Goal: Information Seeking & Learning: Learn about a topic

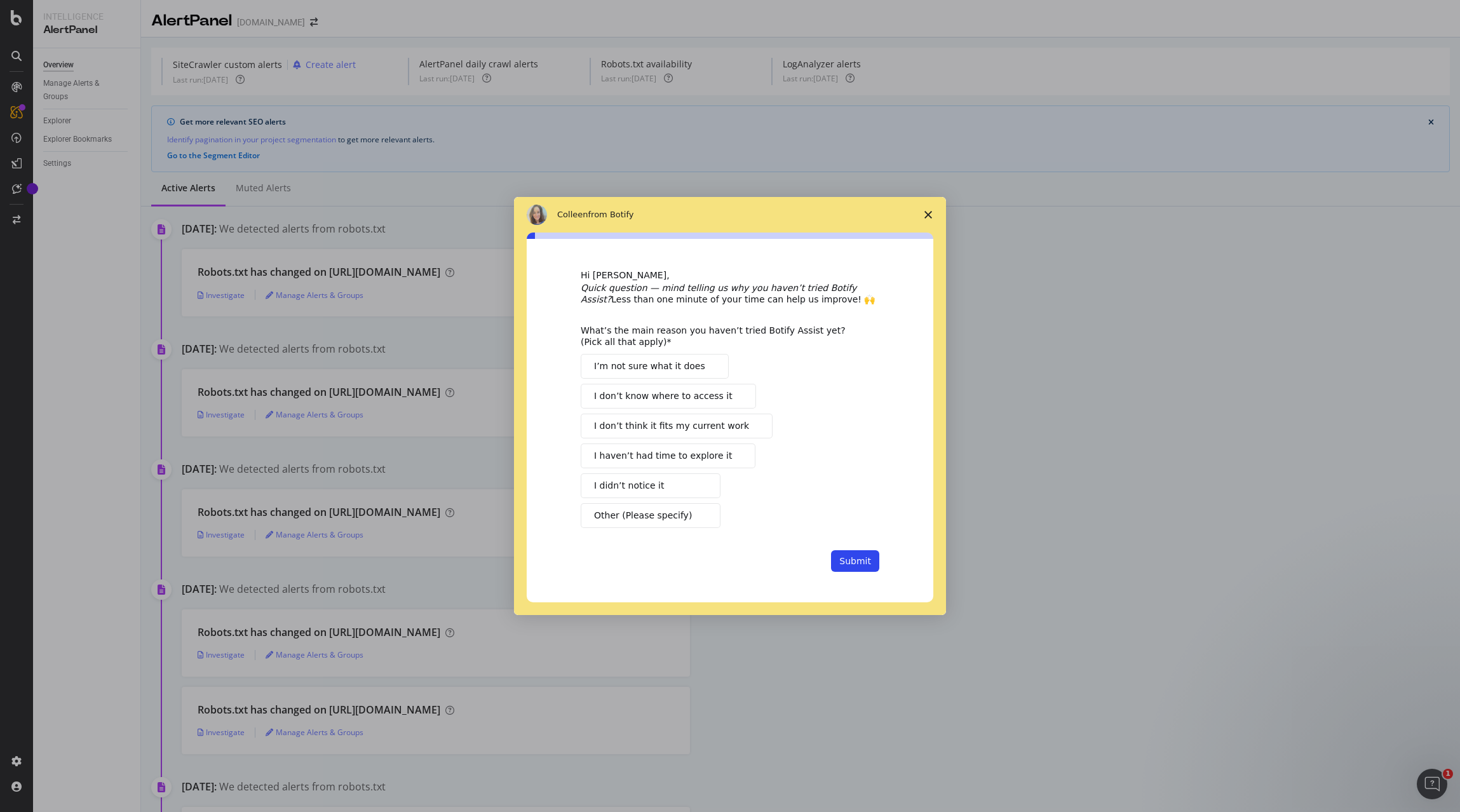
click at [923, 223] on span "Close survey" at bounding box center [928, 215] width 36 height 36
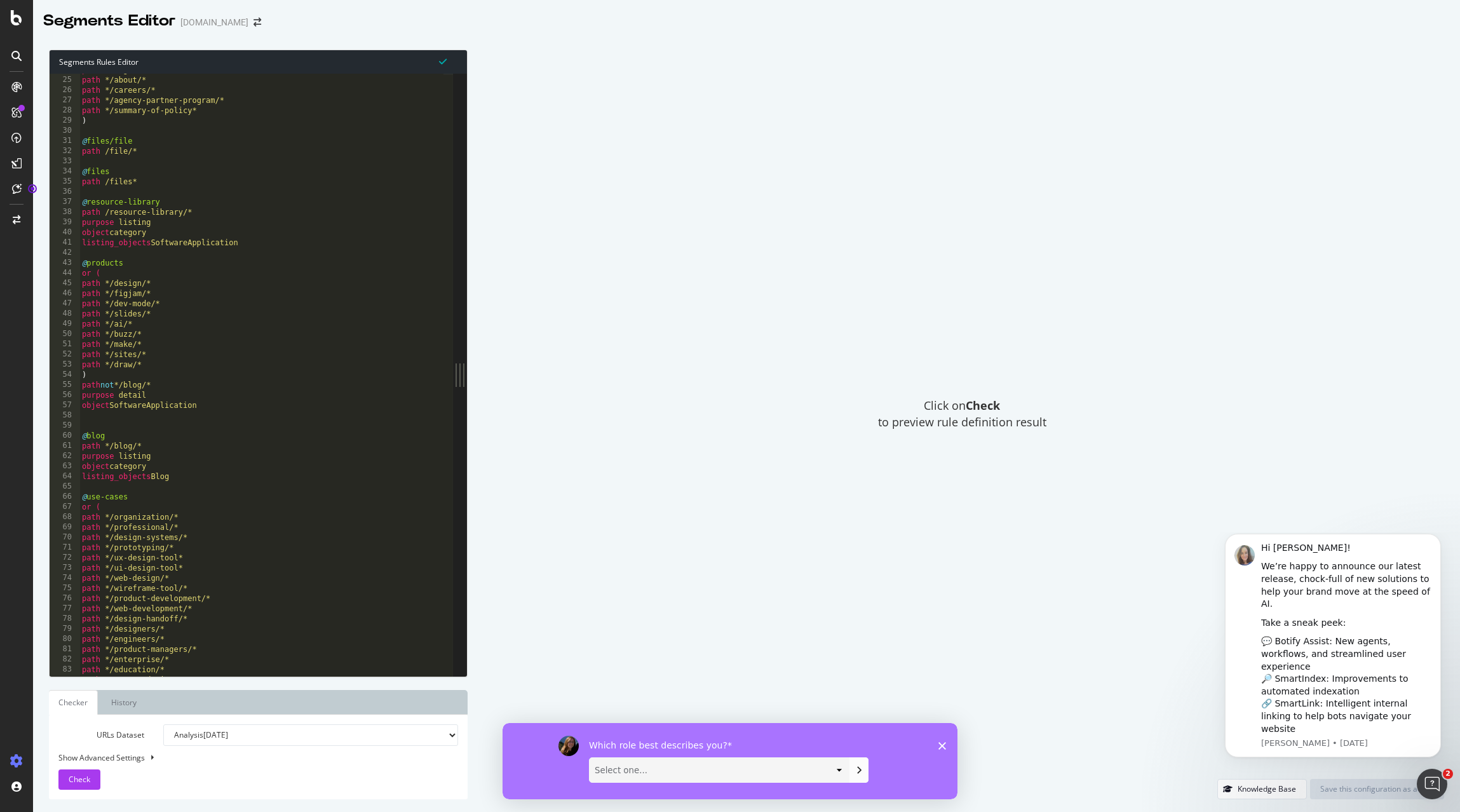
scroll to position [400, 0]
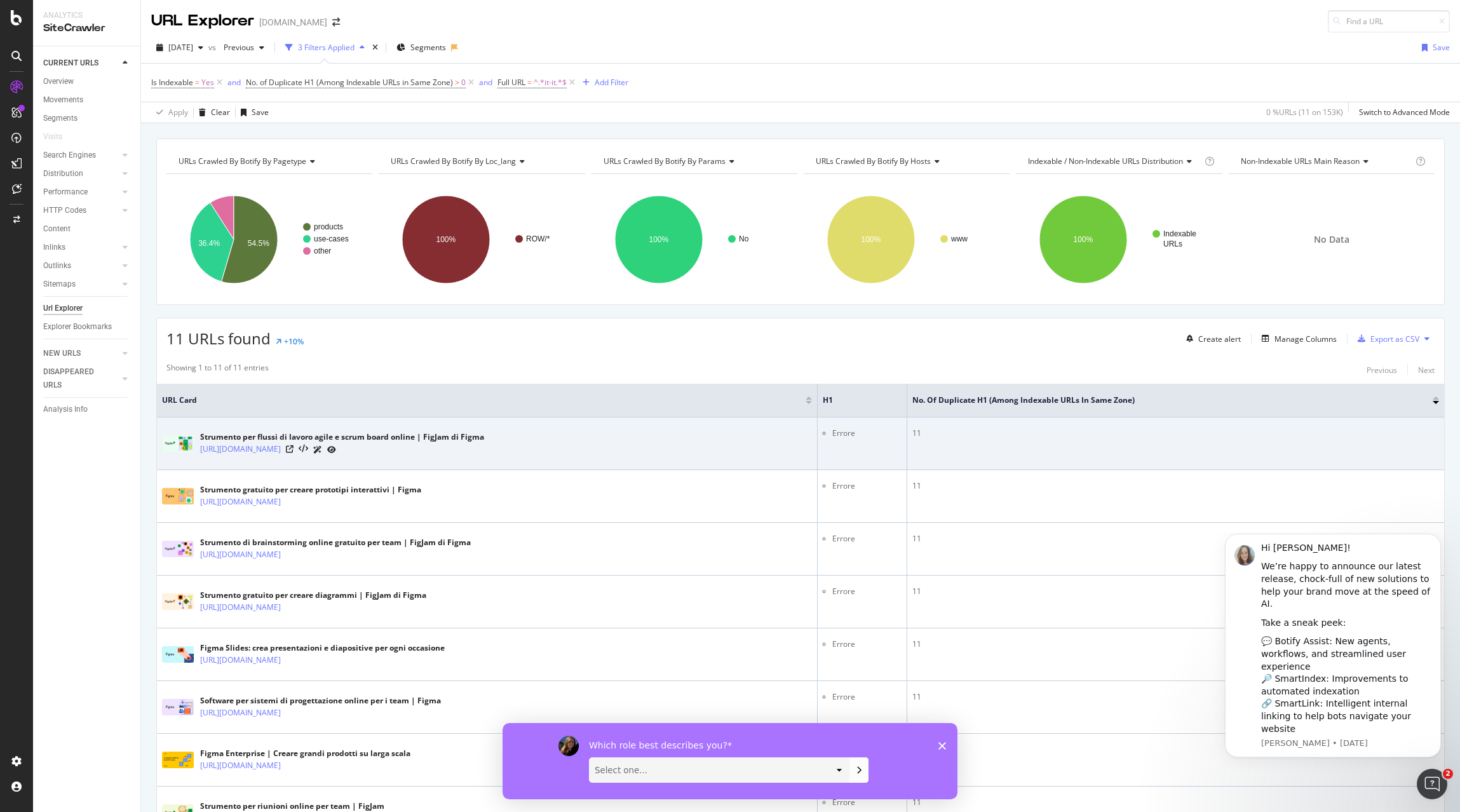
click at [847, 434] on li "Errore" at bounding box center [867, 434] width 69 height 12
click at [281, 448] on link "[URL][DOMAIN_NAME]" at bounding box center [240, 449] width 80 height 13
click at [293, 451] on icon at bounding box center [290, 450] width 8 height 8
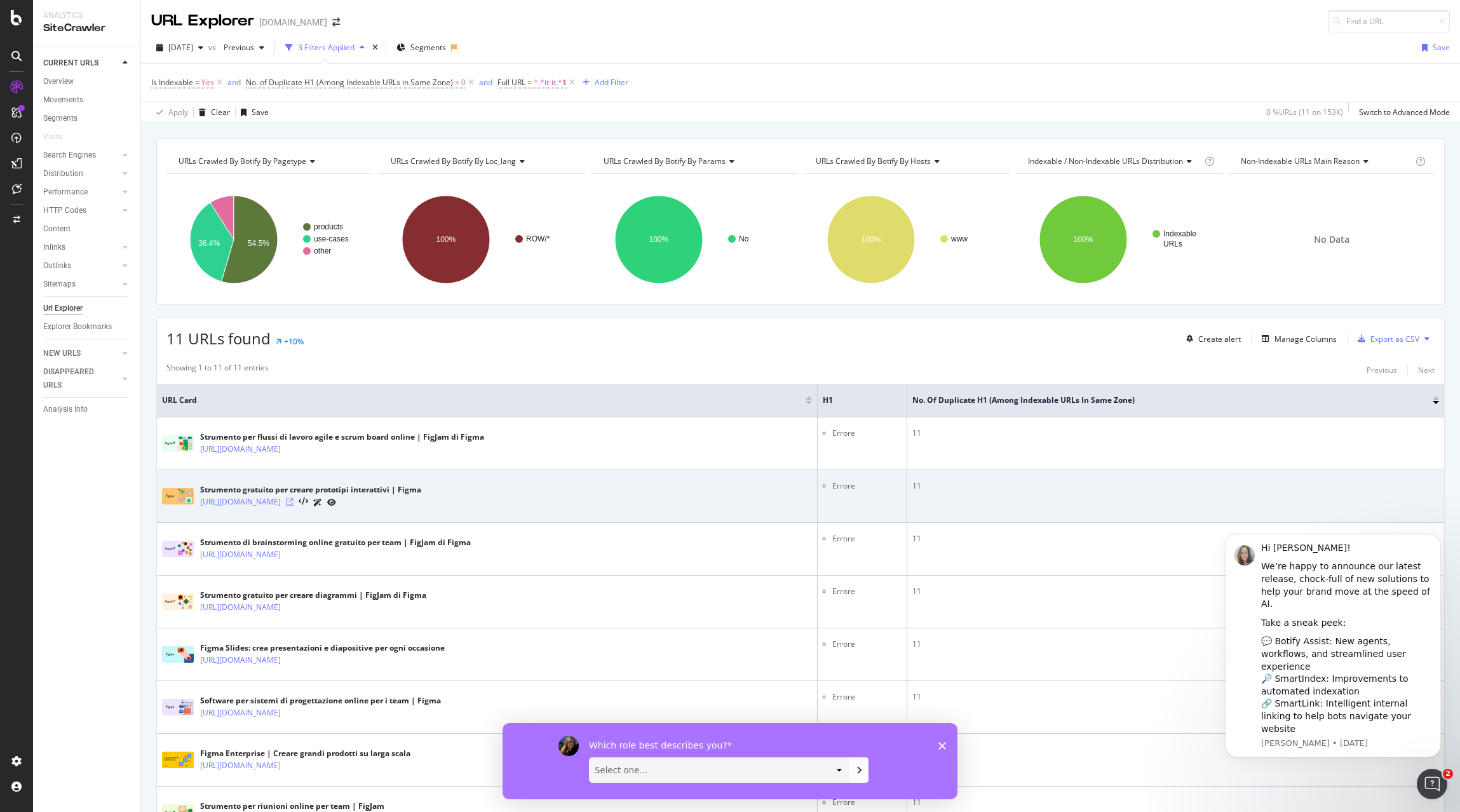
click at [293, 501] on icon at bounding box center [290, 502] width 8 height 8
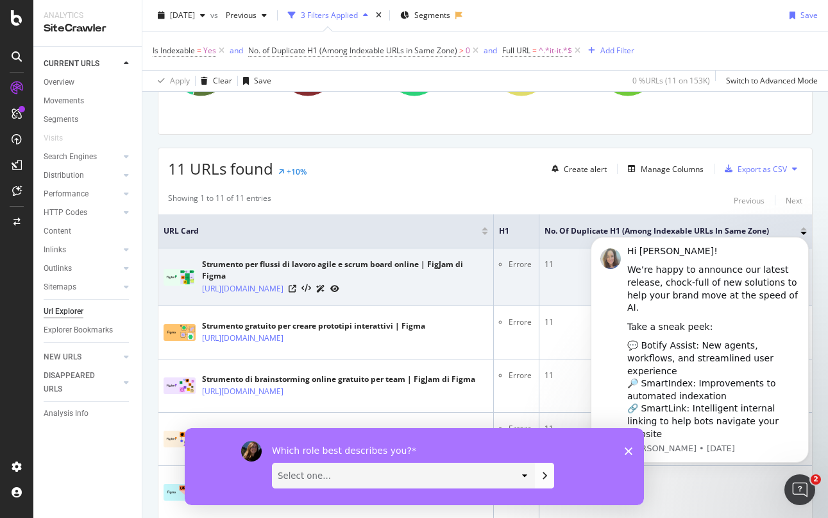
scroll to position [171, 0]
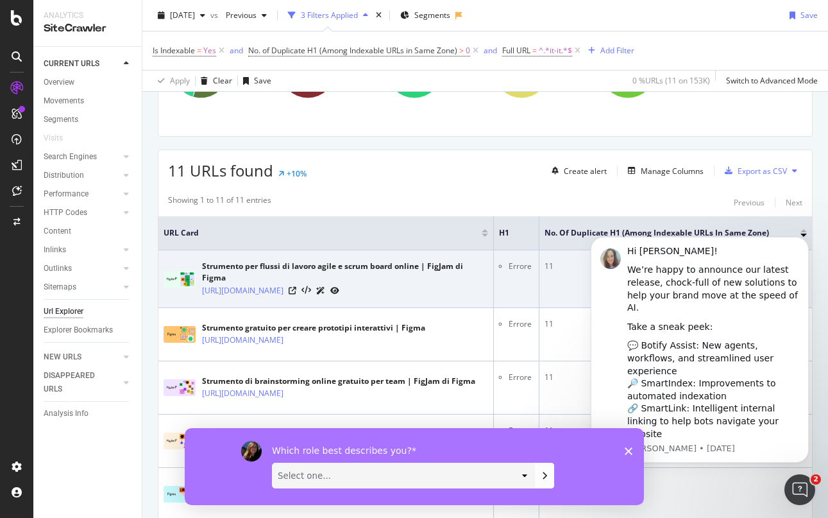
click at [325, 290] on icon at bounding box center [320, 291] width 9 height 8
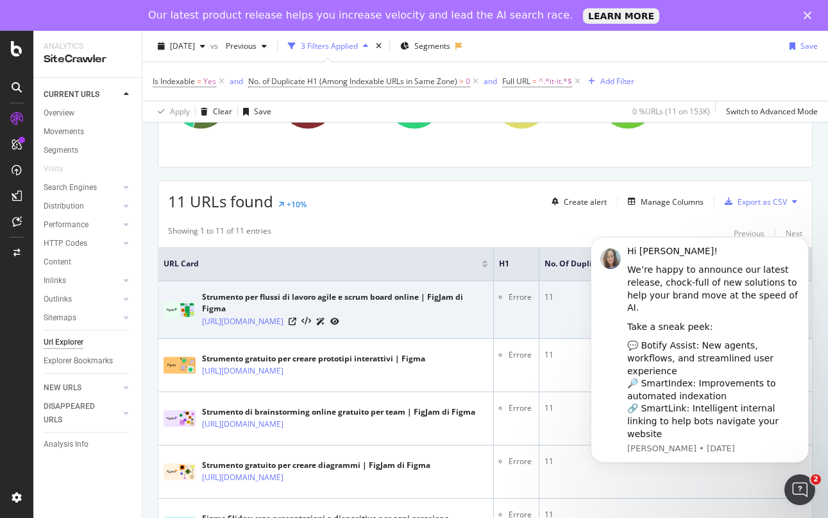
scroll to position [0, 0]
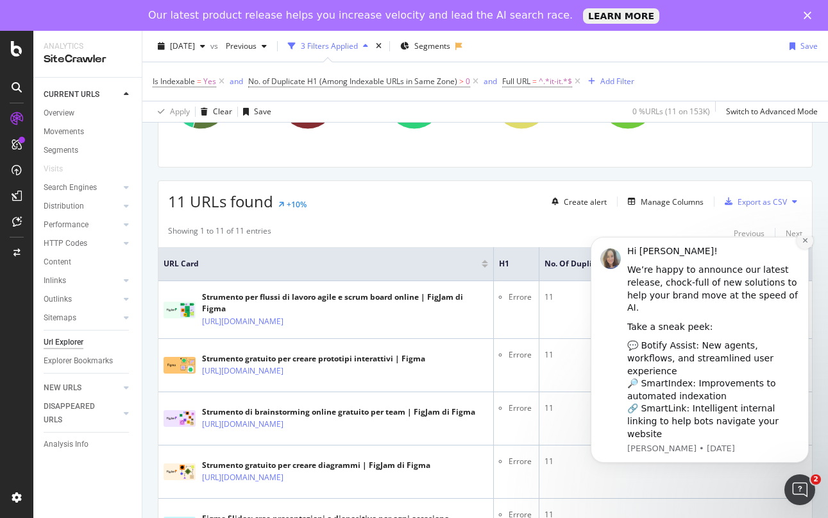
click at [807, 249] on button "Dismiss notification" at bounding box center [805, 240] width 17 height 17
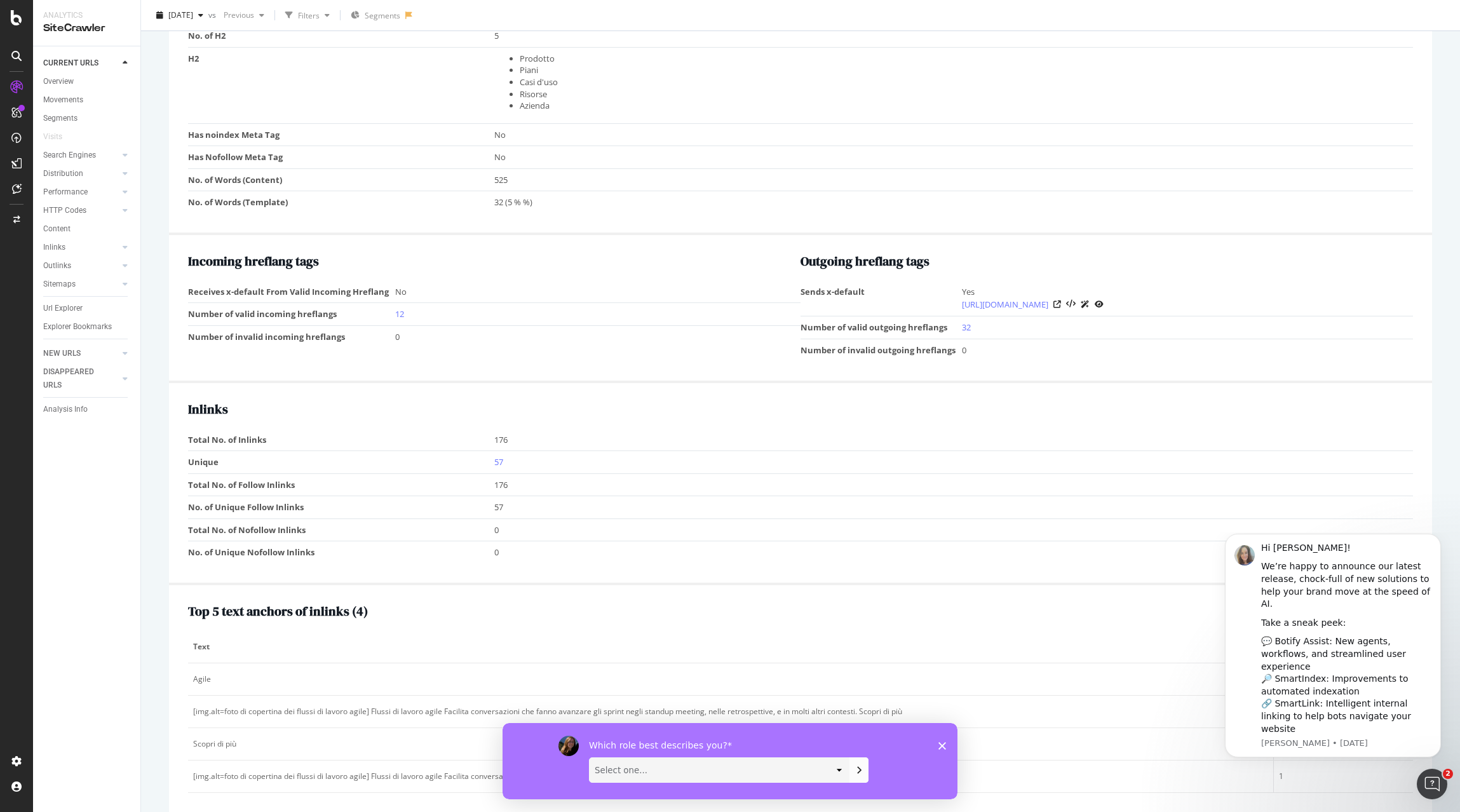
scroll to position [1472, 0]
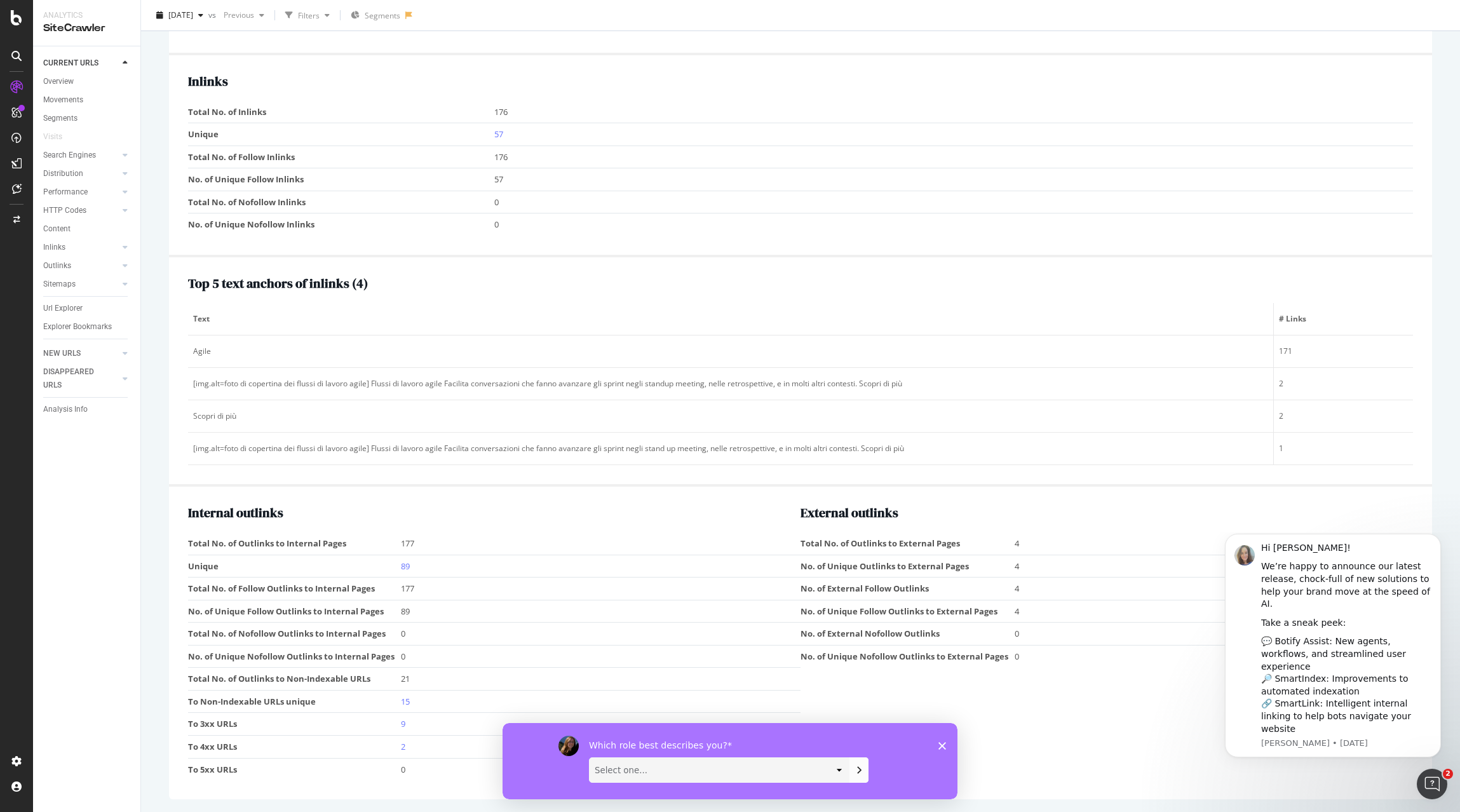
click at [657, 301] on div "Top 5 text anchors of inlinks ( 4 ) Text # Links Agile 171 [img.alt=foto di cop…" at bounding box center [800, 370] width 1225 height 189
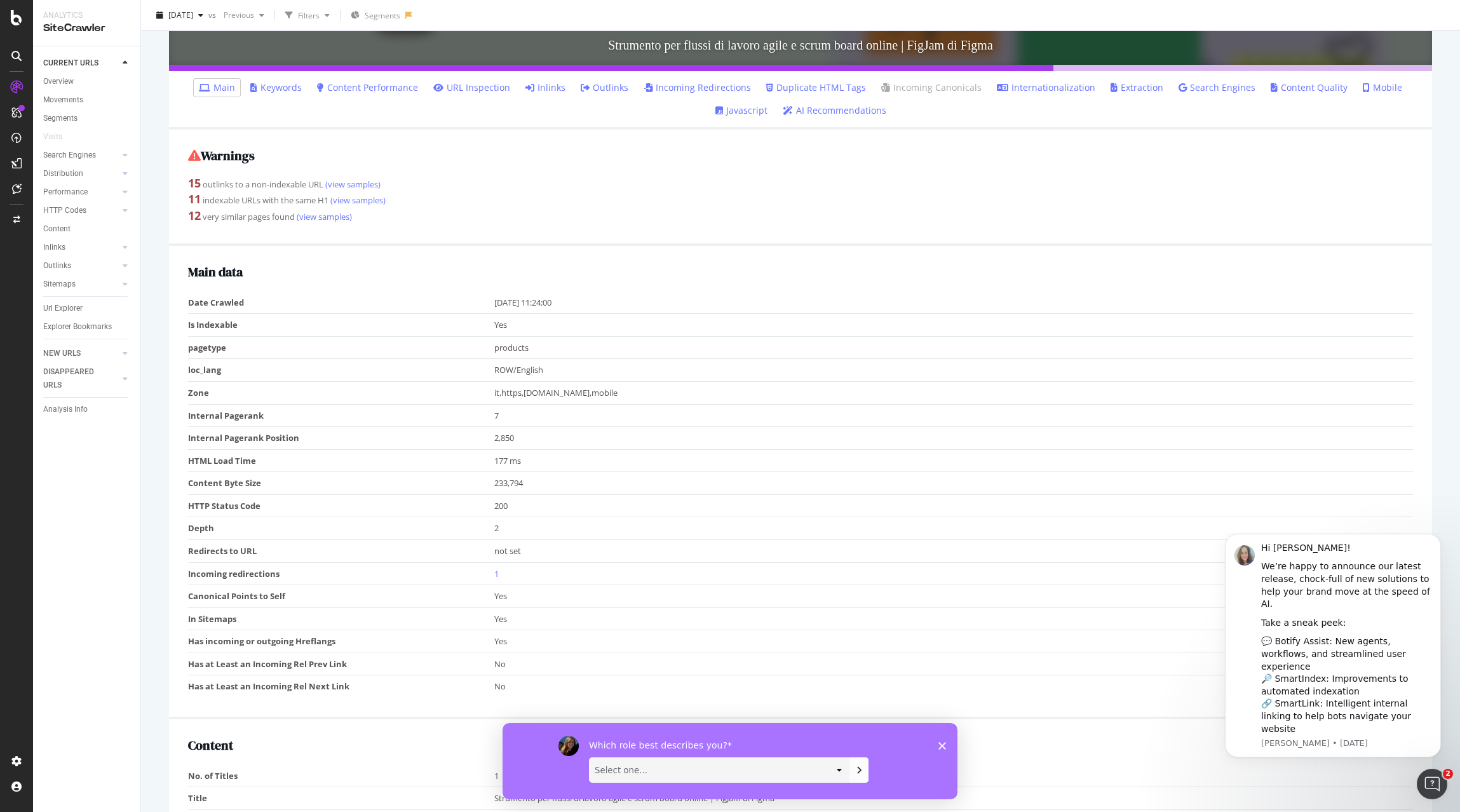
scroll to position [0, 0]
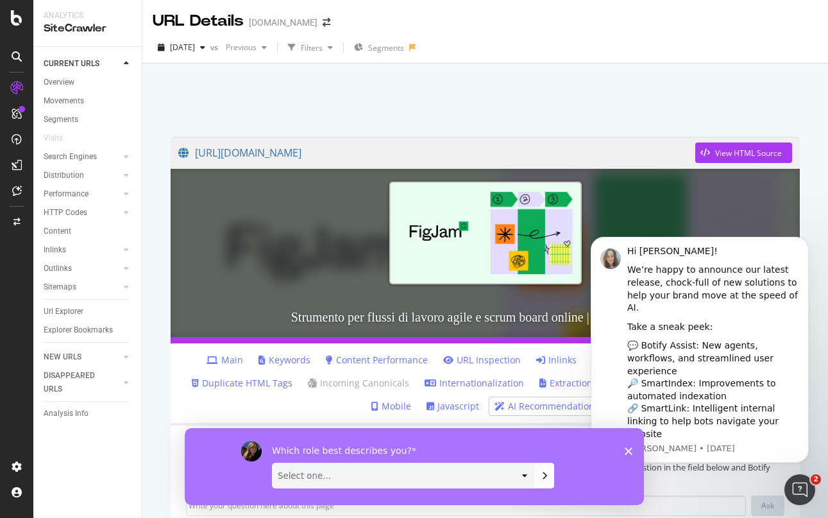
click at [627, 449] on polygon "Close survey" at bounding box center [628, 450] width 8 height 8
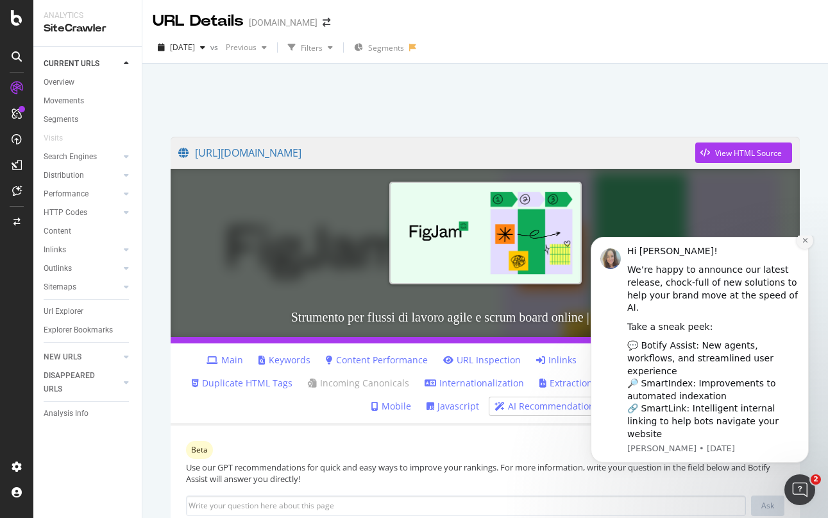
click at [803, 244] on icon "Dismiss notification" at bounding box center [805, 240] width 7 height 7
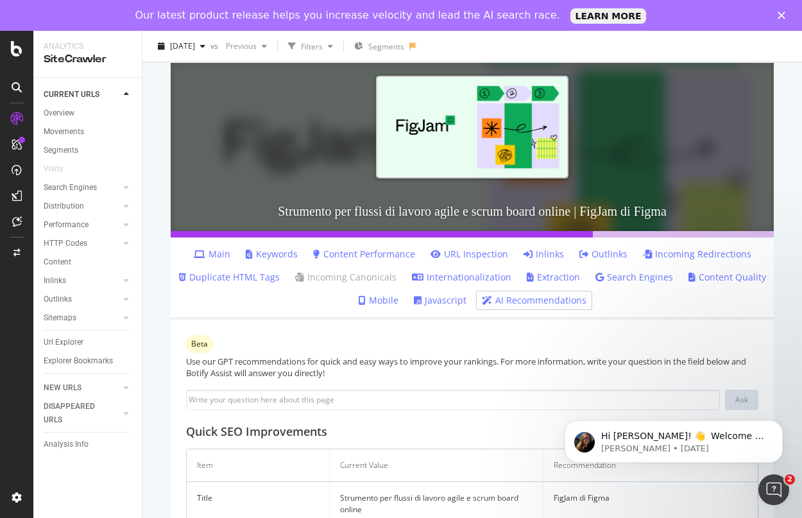
scroll to position [135, 0]
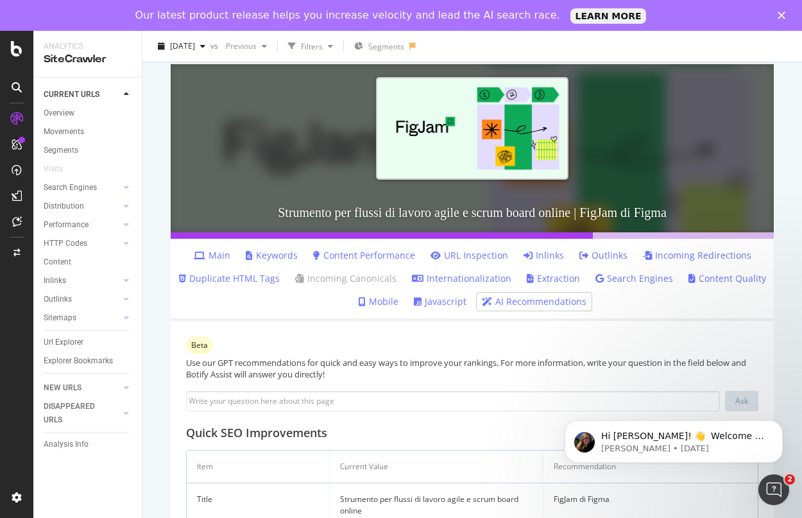
click at [430, 299] on link "Javascript" at bounding box center [440, 301] width 53 height 13
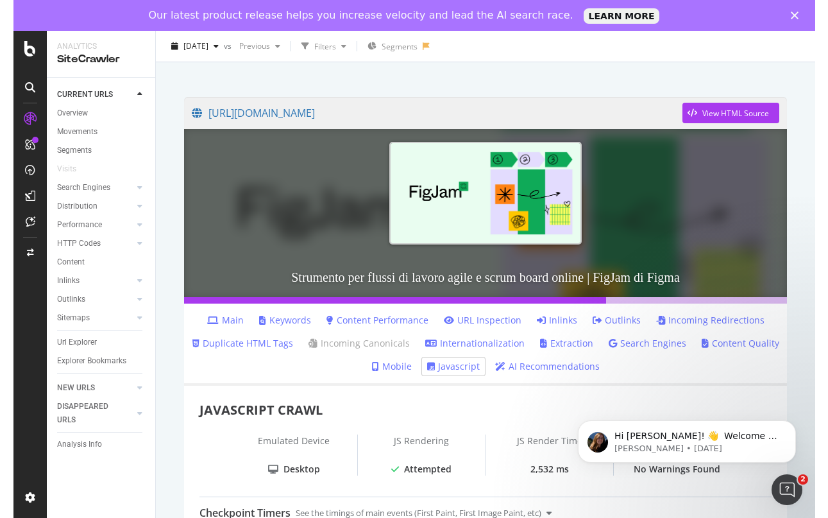
scroll to position [76, 0]
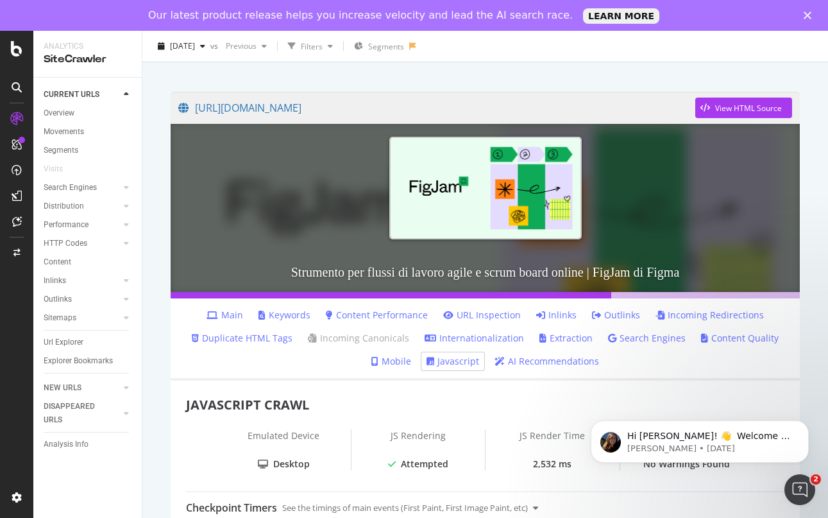
click at [497, 318] on link "URL Inspection" at bounding box center [482, 315] width 78 height 13
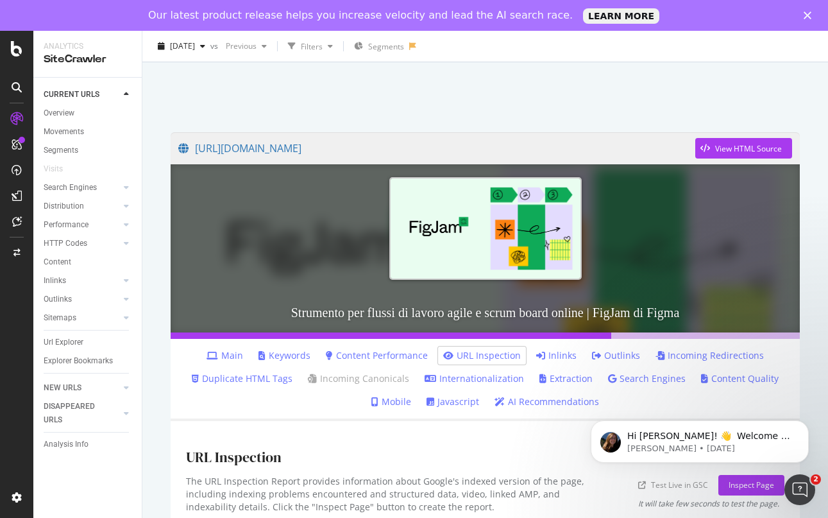
scroll to position [64, 0]
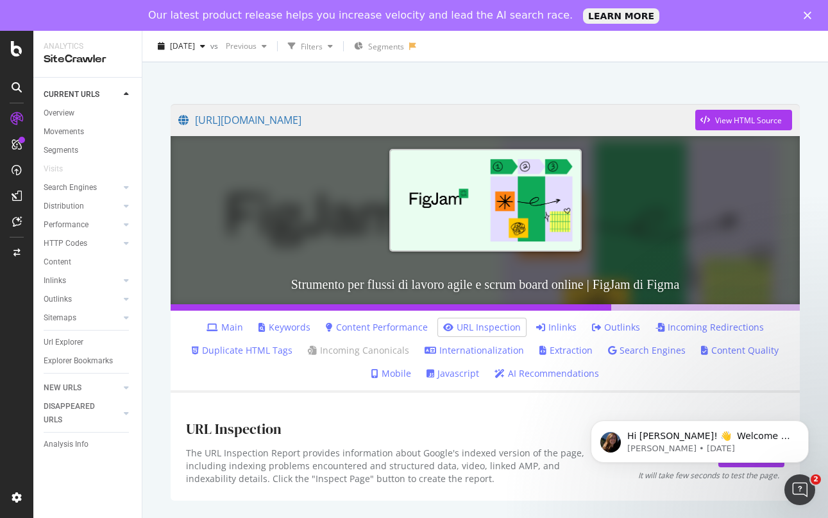
click at [731, 474] on body "Hi Daniel! 👋 Welcome to Botify chat support! Have a question? Reply to this mes…" at bounding box center [700, 438] width 246 height 80
click at [726, 463] on body "Hi Daniel! 👋 Welcome to Botify chat support! Have a question? Reply to this mes…" at bounding box center [700, 438] width 246 height 80
click at [807, 421] on icon "Dismiss notification" at bounding box center [805, 423] width 4 height 4
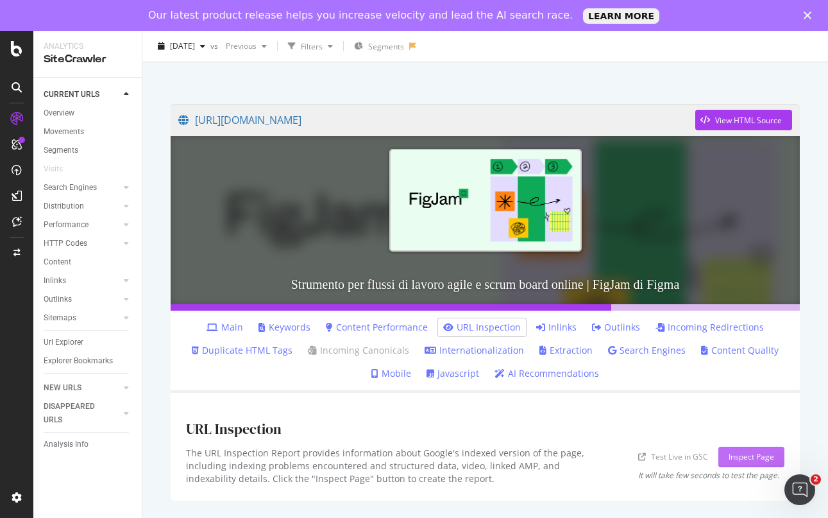
click at [740, 456] on div "Inspect Page" at bounding box center [752, 456] width 46 height 11
click at [811, 493] on div "Open Intercom Messenger" at bounding box center [800, 489] width 42 height 42
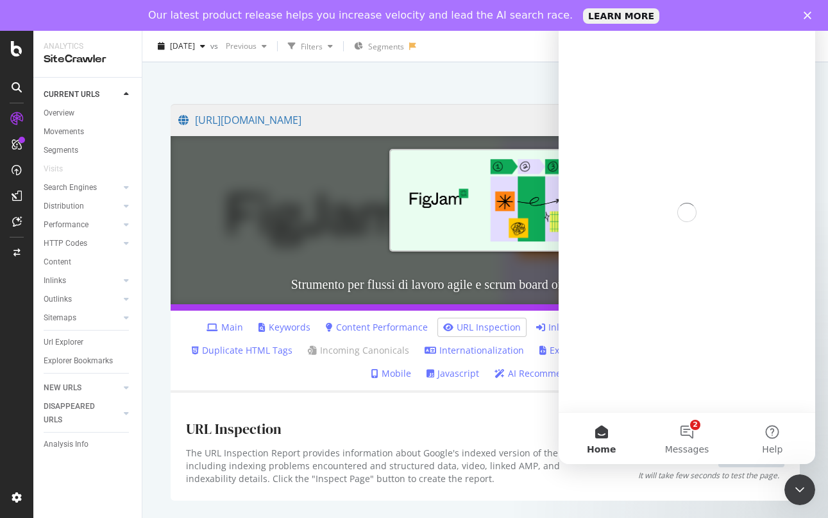
scroll to position [0, 0]
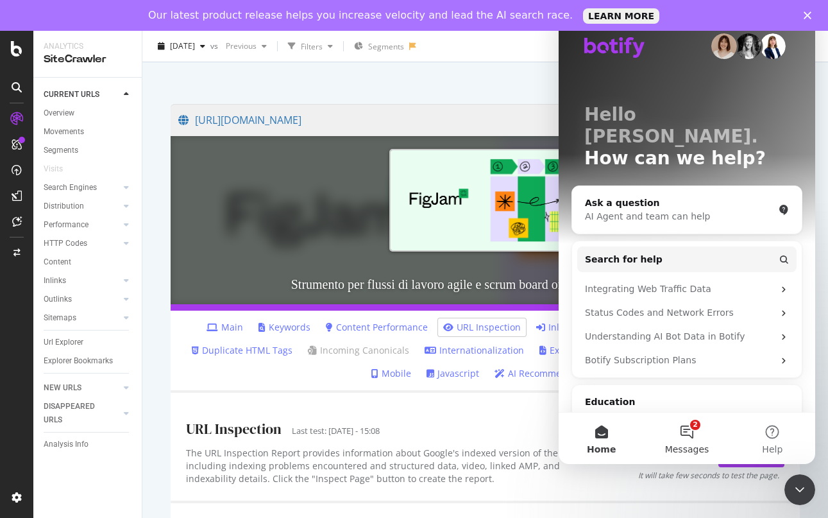
click at [685, 438] on button "2 Messages" at bounding box center [686, 437] width 85 height 51
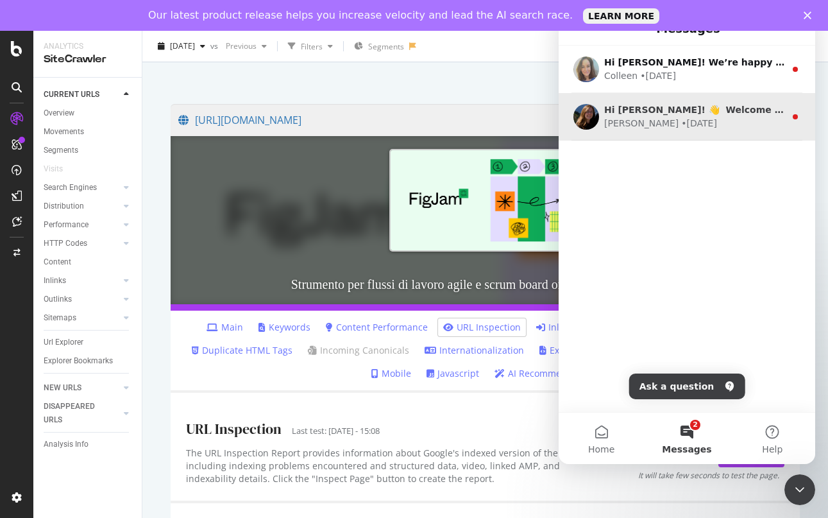
click at [688, 123] on div "Laura • 7w ago" at bounding box center [694, 123] width 181 height 13
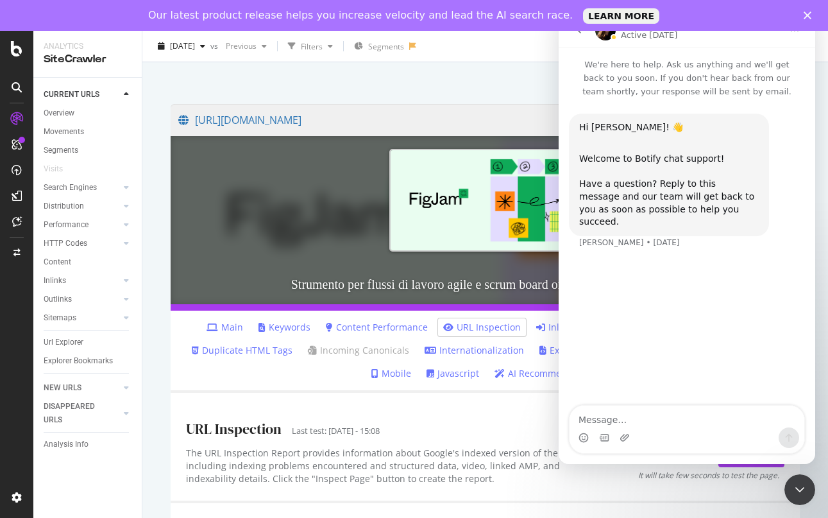
click at [793, 480] on div "Close Intercom Messenger" at bounding box center [800, 489] width 31 height 31
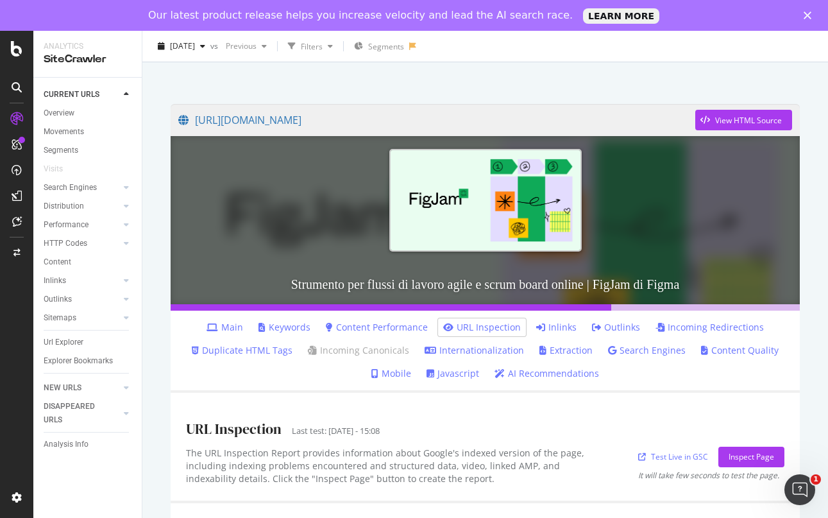
click at [802, 477] on div "Open Intercom Messenger" at bounding box center [800, 489] width 42 height 42
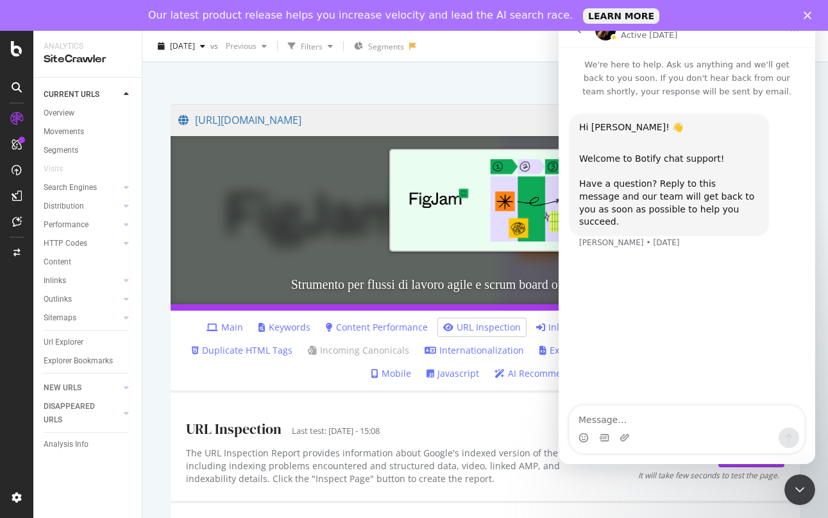
click at [808, 20] on div "Our latest product release helps you increase velocity and lead the AI search r…" at bounding box center [414, 15] width 828 height 21
click at [808, 16] on polygon "Close" at bounding box center [808, 16] width 8 height 8
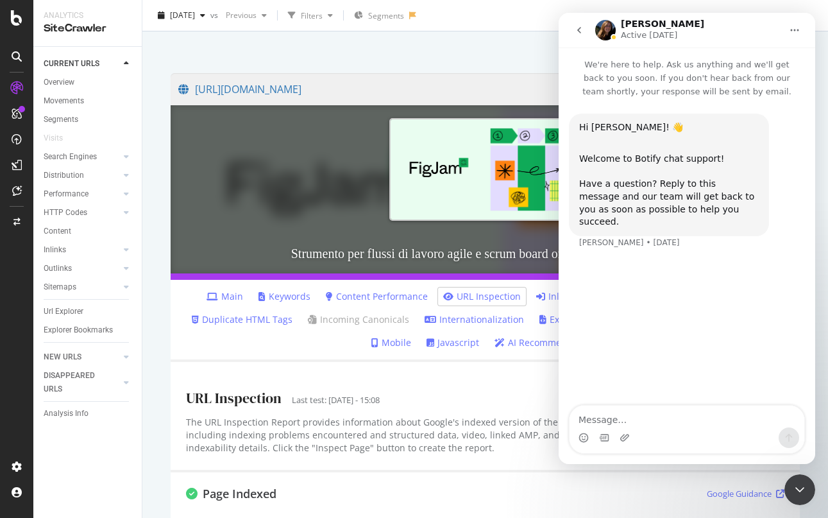
click at [577, 29] on icon "go back" at bounding box center [579, 30] width 10 height 10
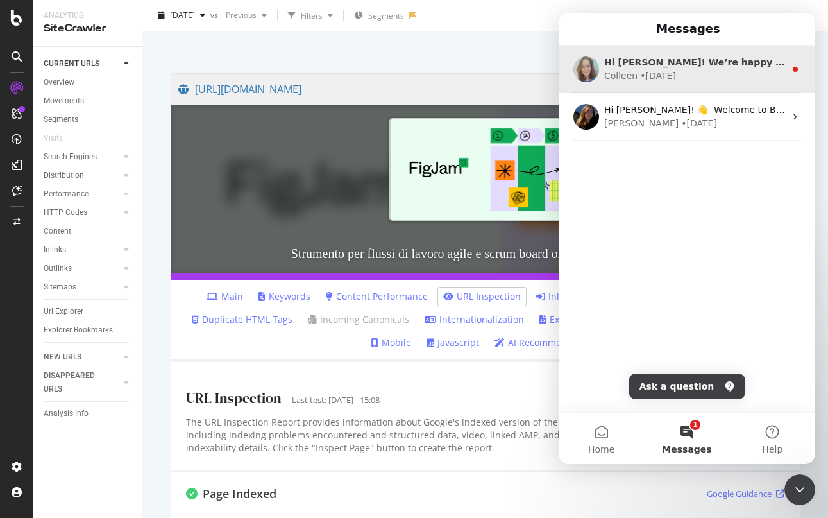
click at [697, 69] on div "Colleen • 3w ago" at bounding box center [694, 75] width 181 height 13
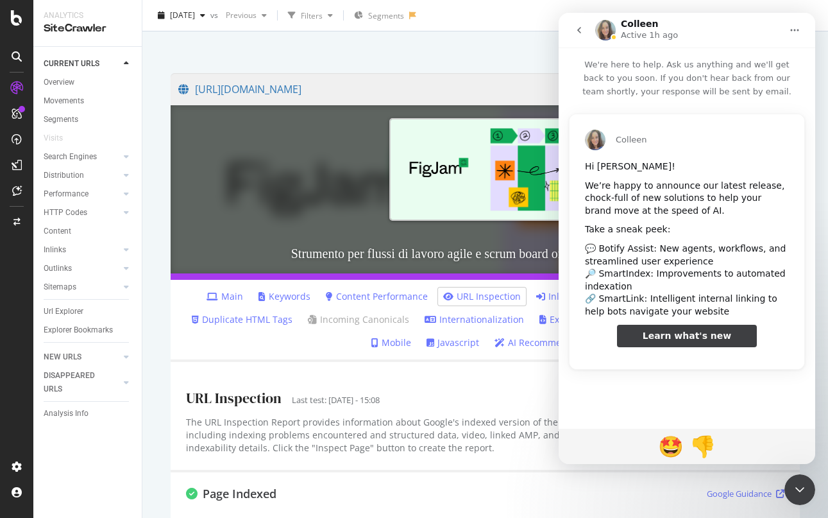
click at [540, 39] on div at bounding box center [485, 33] width 655 height 55
click at [576, 29] on icon "go back" at bounding box center [579, 30] width 10 height 10
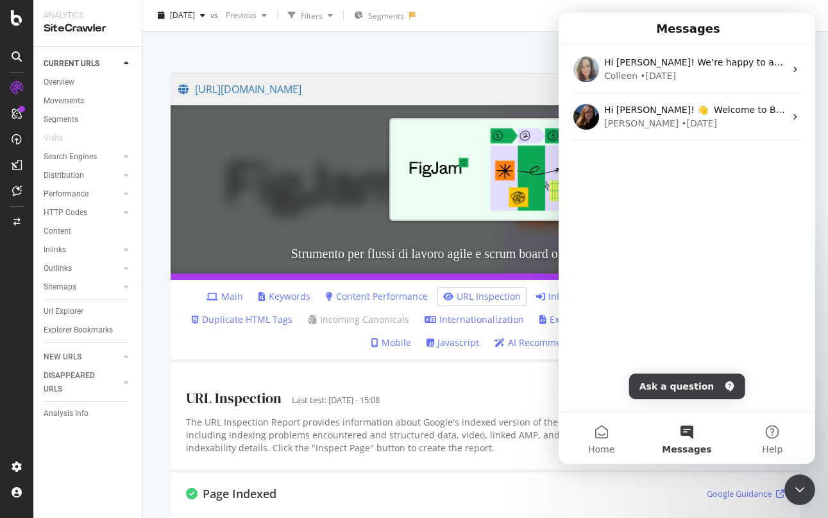
click at [793, 486] on icon "Close Intercom Messenger" at bounding box center [799, 489] width 15 height 15
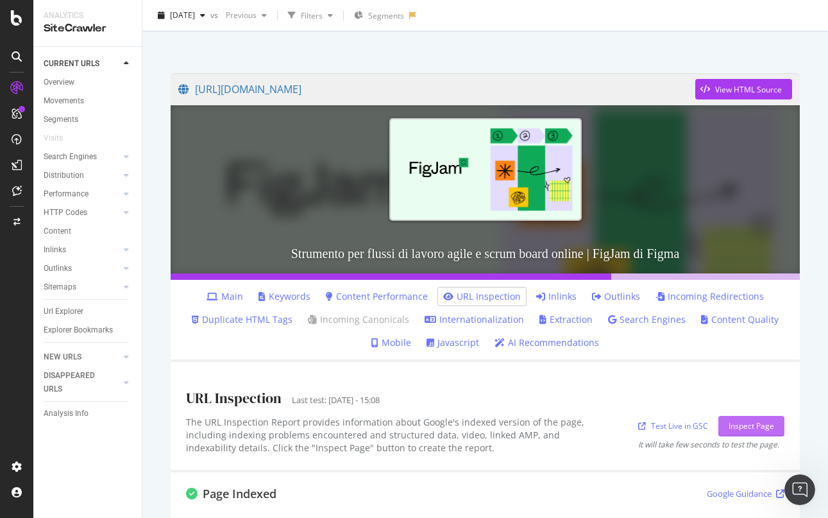
click at [738, 422] on div "Inspect Page" at bounding box center [752, 425] width 46 height 11
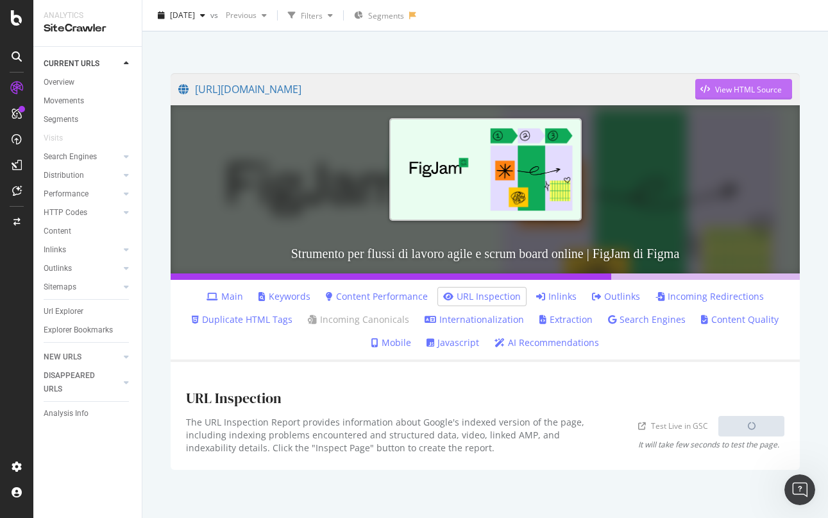
click at [745, 93] on div "View HTML Source" at bounding box center [748, 89] width 67 height 11
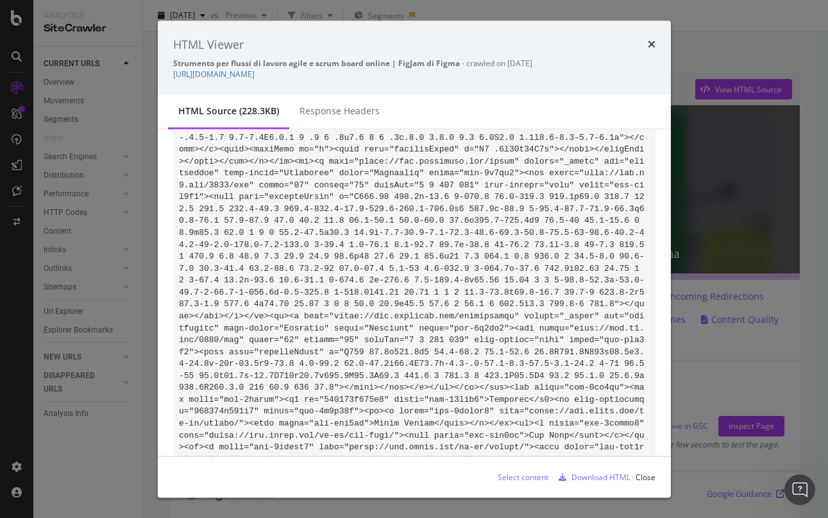
scroll to position [29381, 0]
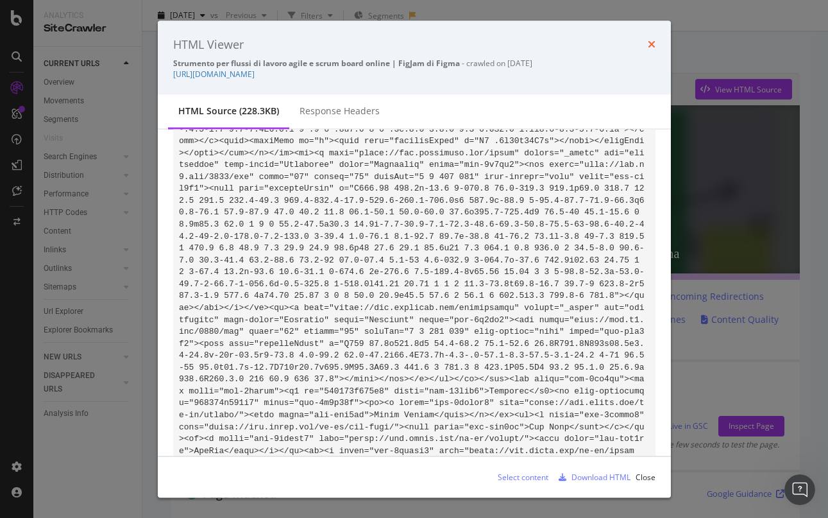
click at [655, 44] on icon "times" at bounding box center [652, 44] width 8 height 10
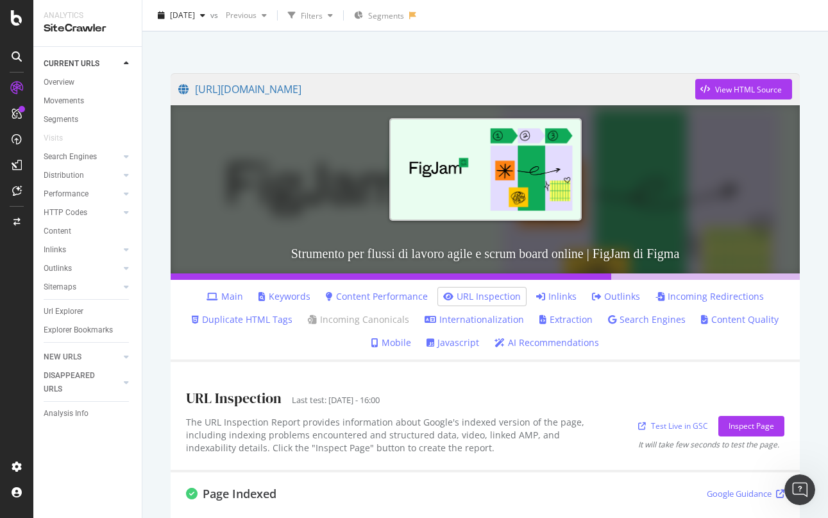
click at [485, 324] on link "Internationalization" at bounding box center [474, 319] width 99 height 13
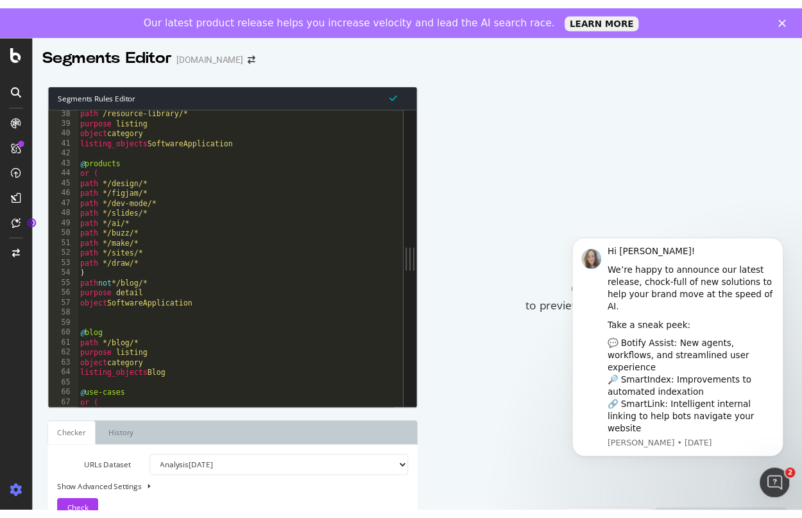
scroll to position [381, 0]
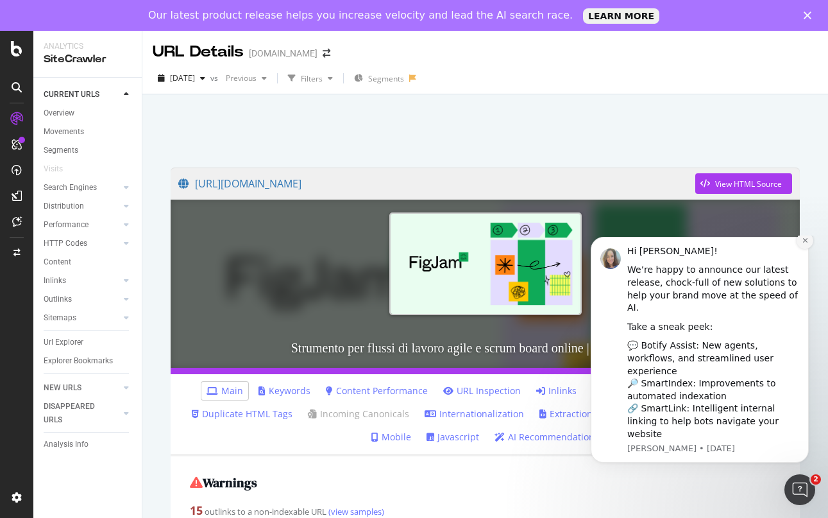
click at [803, 242] on icon "Dismiss notification" at bounding box center [805, 240] width 4 height 4
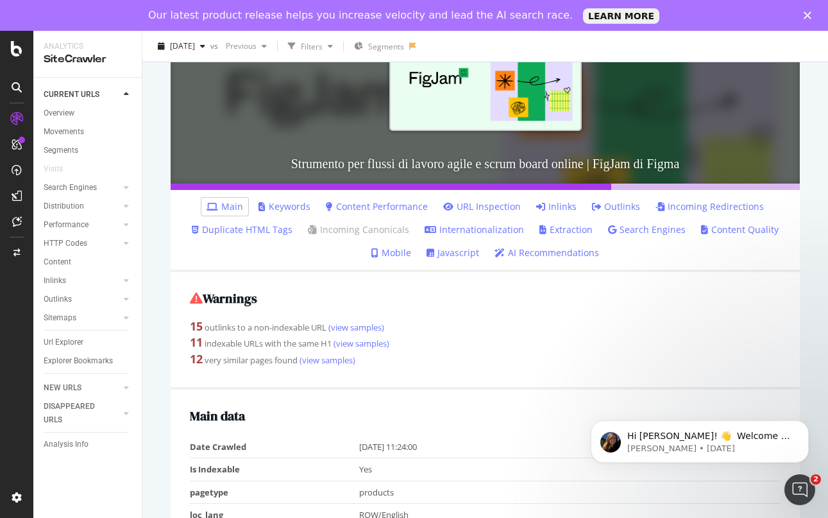
scroll to position [206, 0]
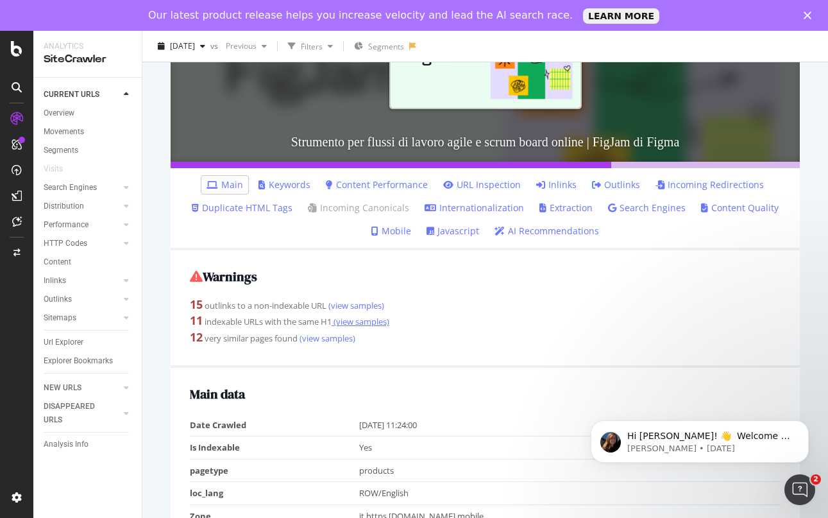
click at [377, 323] on link "(view samples)" at bounding box center [361, 322] width 58 height 12
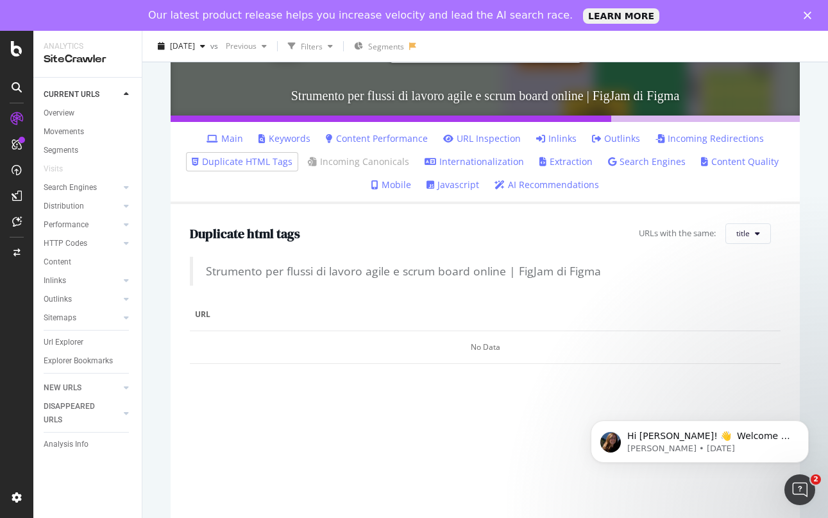
scroll to position [305, 0]
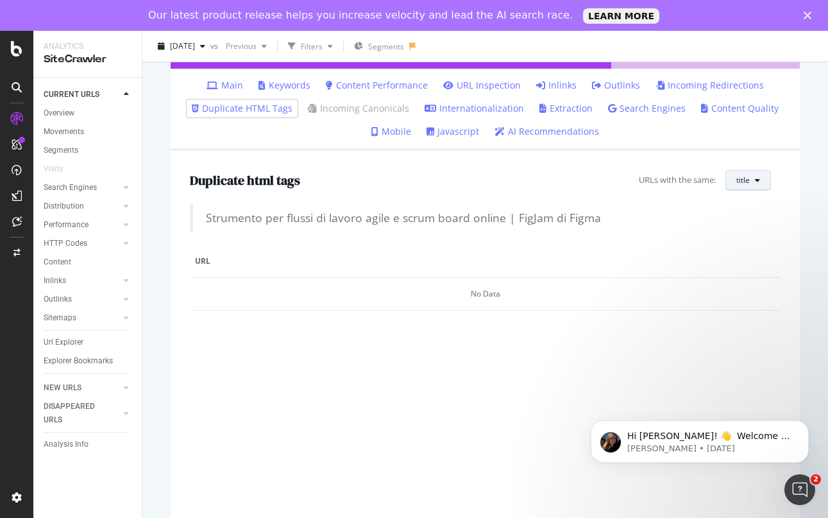
click at [740, 174] on button "title" at bounding box center [749, 180] width 46 height 21
click at [735, 232] on span "H1" at bounding box center [747, 230] width 41 height 12
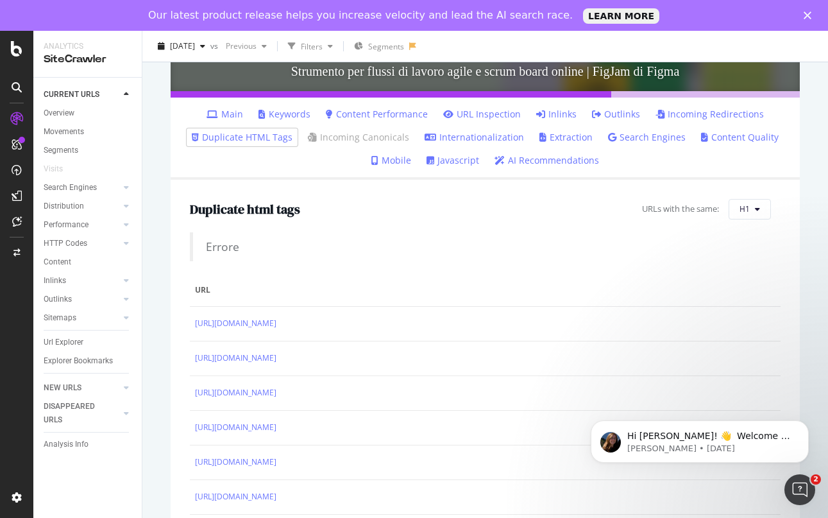
scroll to position [232, 0]
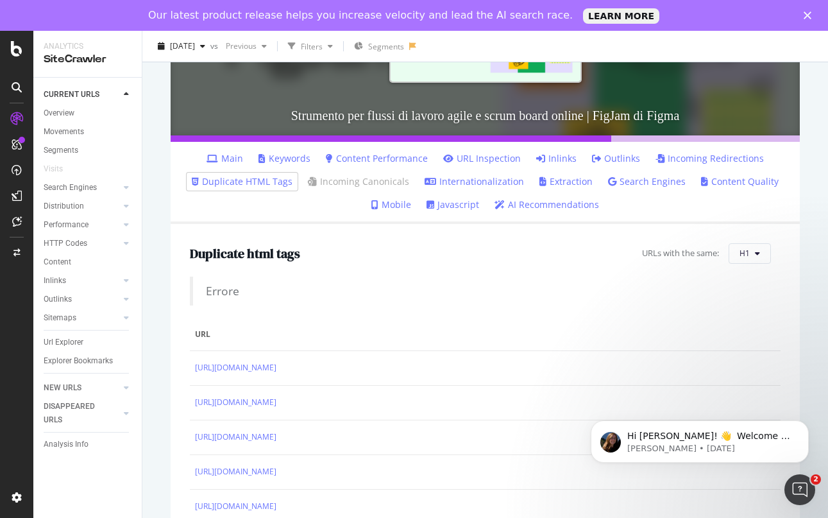
click at [463, 213] on li "Javascript" at bounding box center [452, 205] width 63 height 18
click at [455, 210] on link "Javascript" at bounding box center [453, 204] width 53 height 13
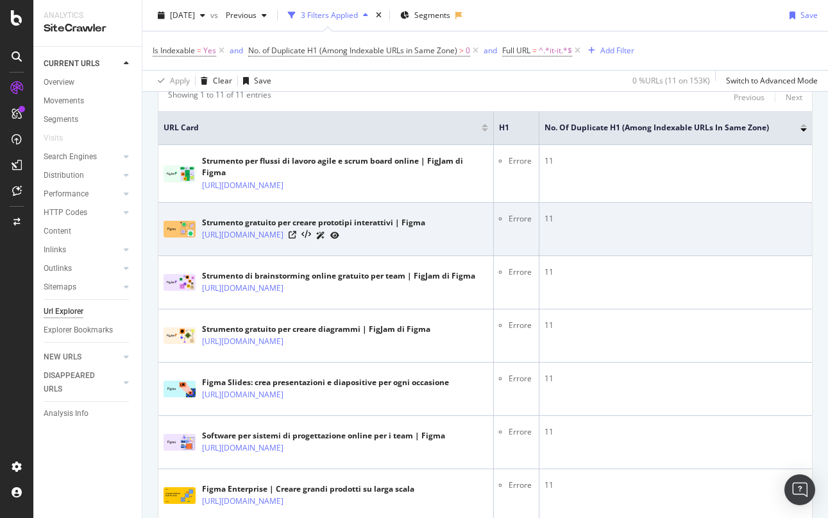
scroll to position [264, 0]
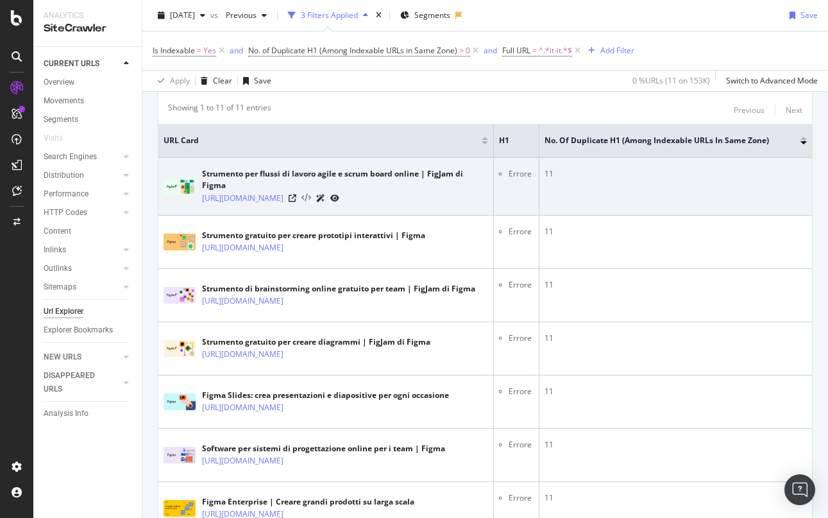
click at [311, 200] on icon at bounding box center [307, 198] width 10 height 9
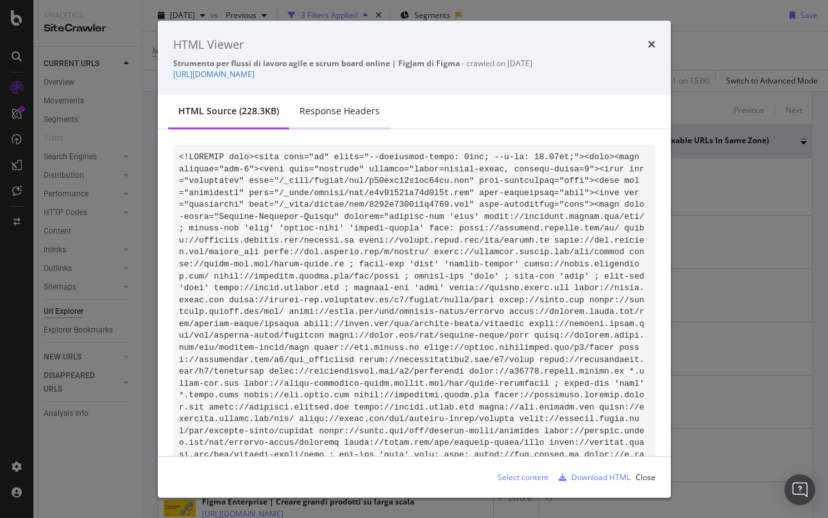
click at [338, 109] on div "Response Headers" at bounding box center [340, 111] width 80 height 13
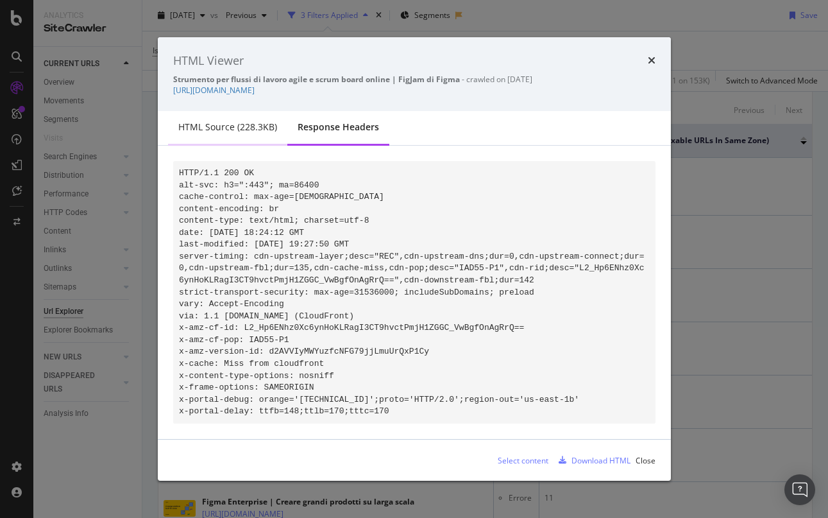
click at [268, 130] on div "HTML source (228.3KB)" at bounding box center [227, 128] width 119 height 35
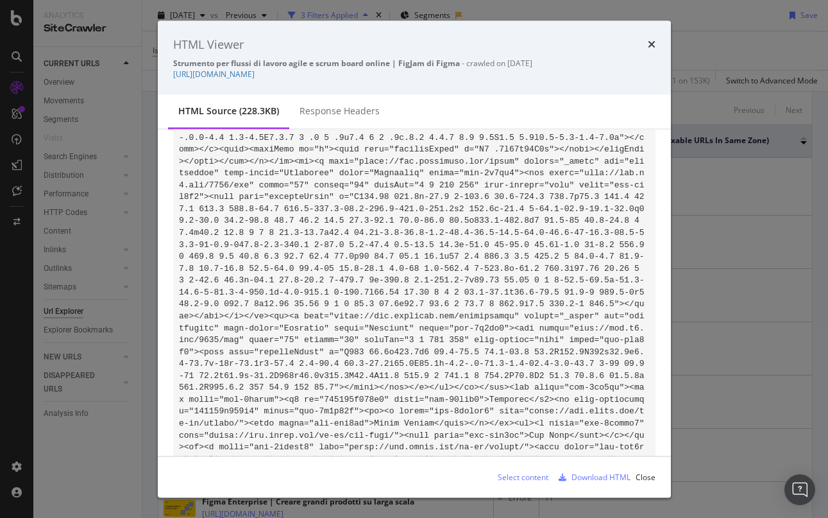
click at [437, 42] on div "HTML Viewer" at bounding box center [414, 44] width 482 height 17
click at [657, 42] on div "HTML Viewer Strumento per flussi di lavoro agile e scrum board online | FigJam …" at bounding box center [414, 58] width 513 height 74
click at [646, 44] on div "HTML Viewer" at bounding box center [414, 44] width 482 height 17
click at [653, 46] on icon "times" at bounding box center [652, 44] width 8 height 10
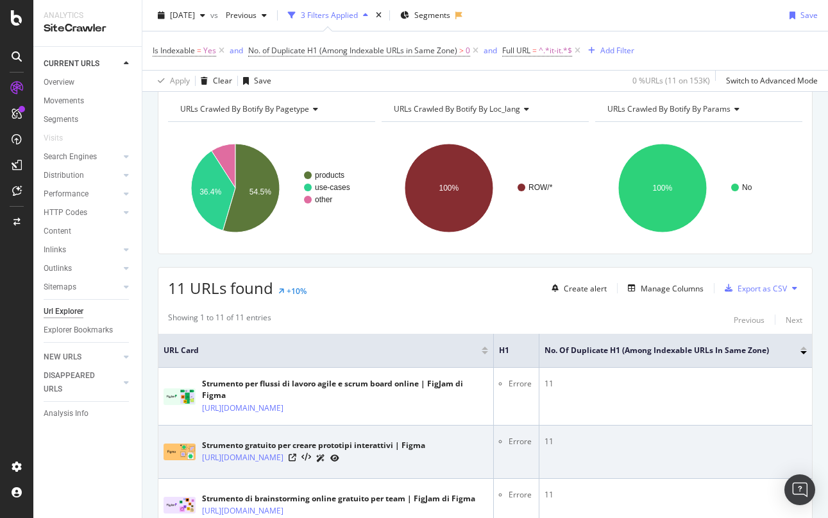
scroll to position [0, 0]
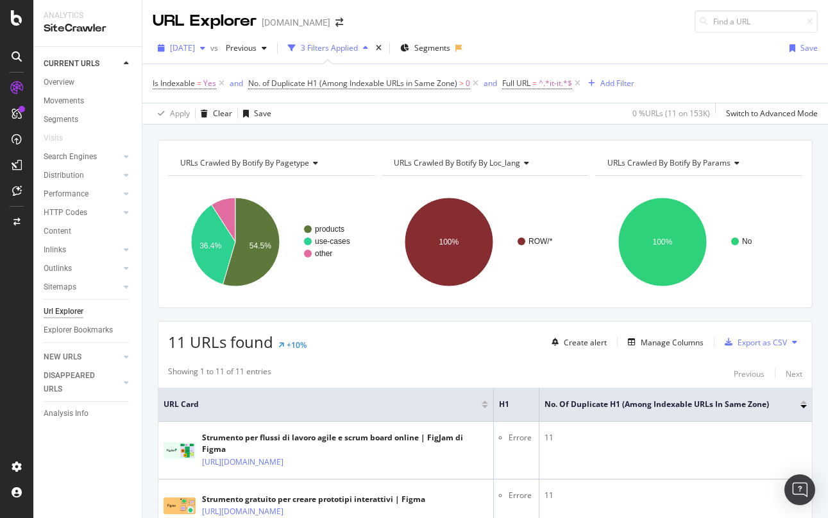
click at [195, 45] on span "2025 Aug. 2nd" at bounding box center [182, 47] width 25 height 11
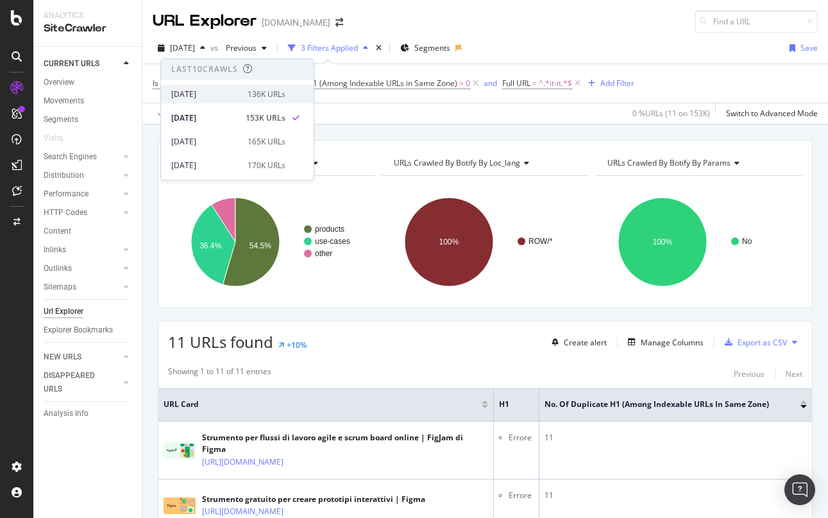
click at [210, 95] on div "2025 Aug. 9th" at bounding box center [205, 95] width 69 height 12
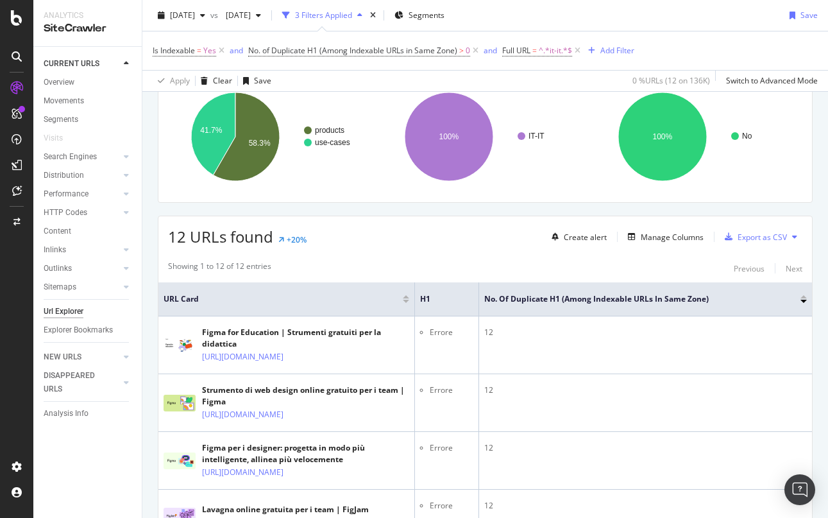
scroll to position [106, 0]
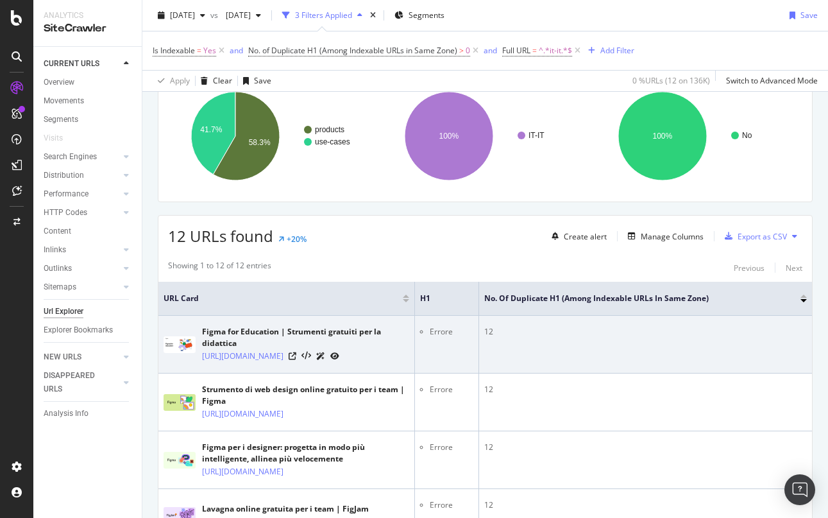
click at [339, 357] on icon at bounding box center [334, 356] width 9 height 8
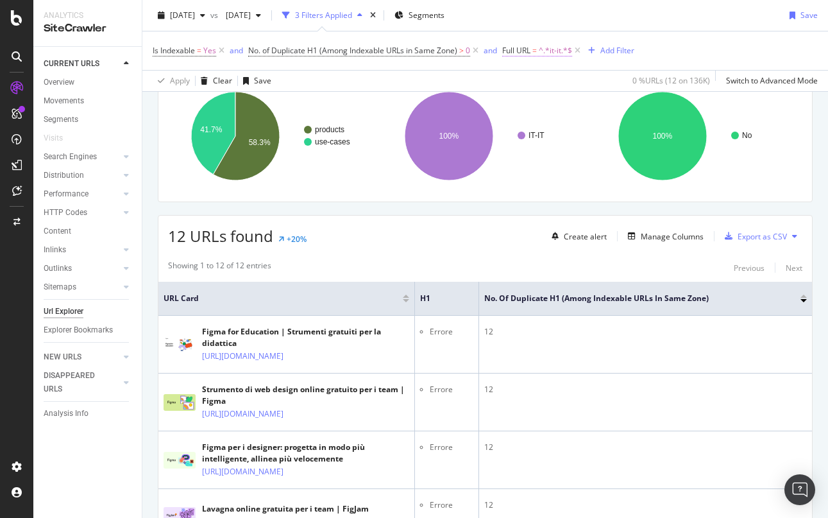
click at [556, 51] on span "^.*it-it.*$" at bounding box center [555, 51] width 33 height 18
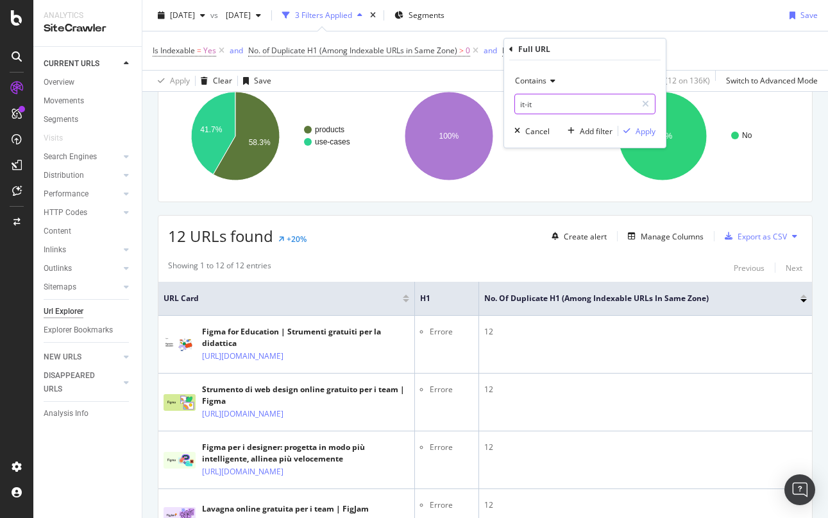
click at [543, 105] on input "it-it" at bounding box center [575, 104] width 121 height 21
click at [525, 106] on input "it-it" at bounding box center [575, 104] width 121 height 21
type input "fr-fr"
click at [629, 134] on icon "button" at bounding box center [627, 131] width 7 height 8
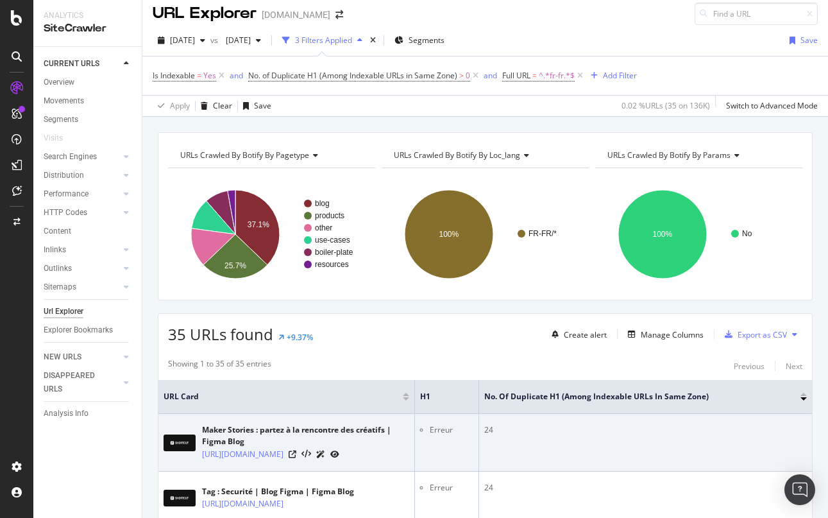
scroll to position [7, 0]
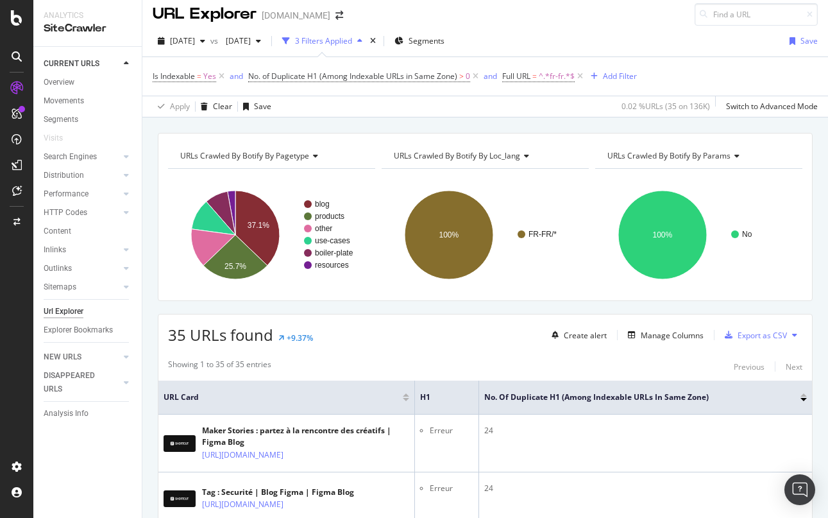
click at [352, 44] on div "3 Filters Applied" at bounding box center [323, 40] width 57 height 11
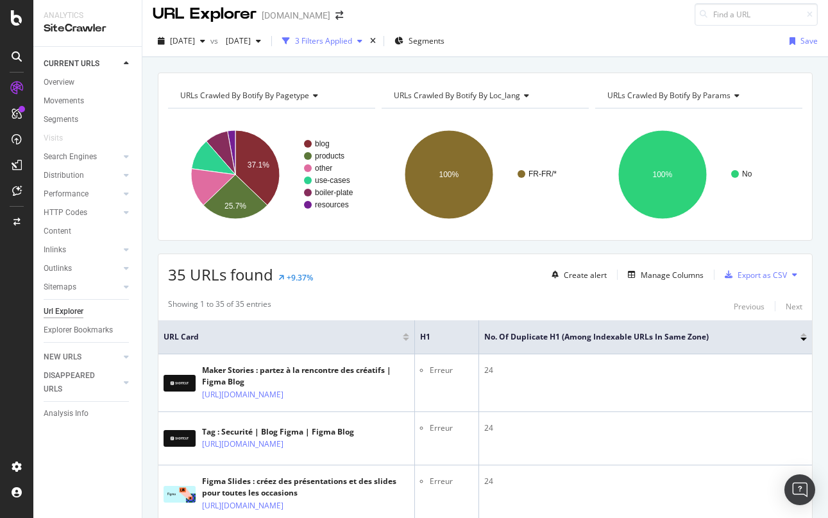
click at [352, 44] on div "3 Filters Applied" at bounding box center [323, 40] width 57 height 11
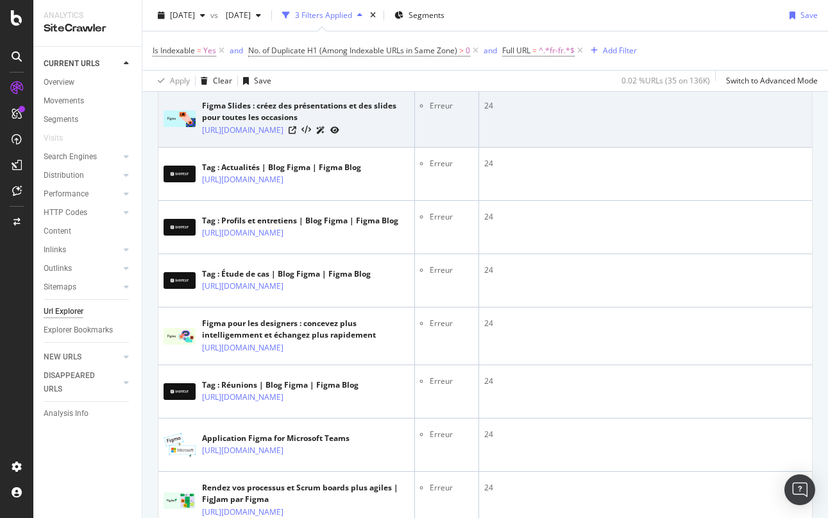
scroll to position [0, 0]
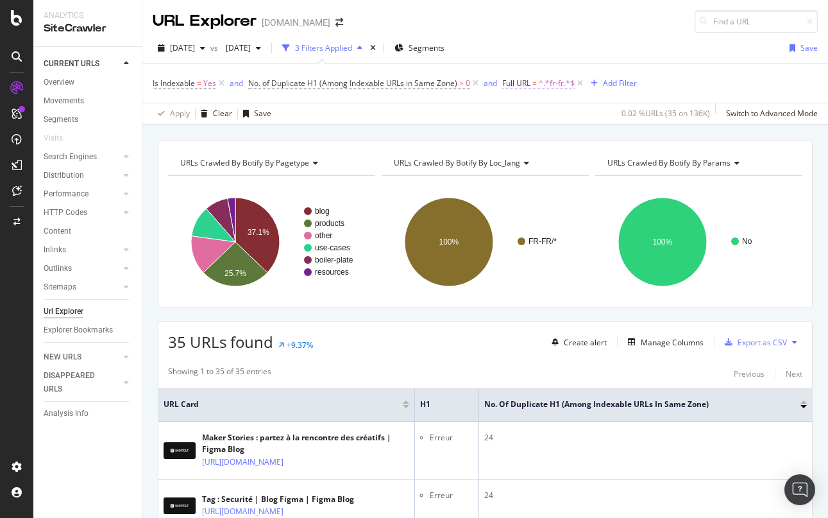
click at [537, 84] on span "=" at bounding box center [534, 83] width 4 height 11
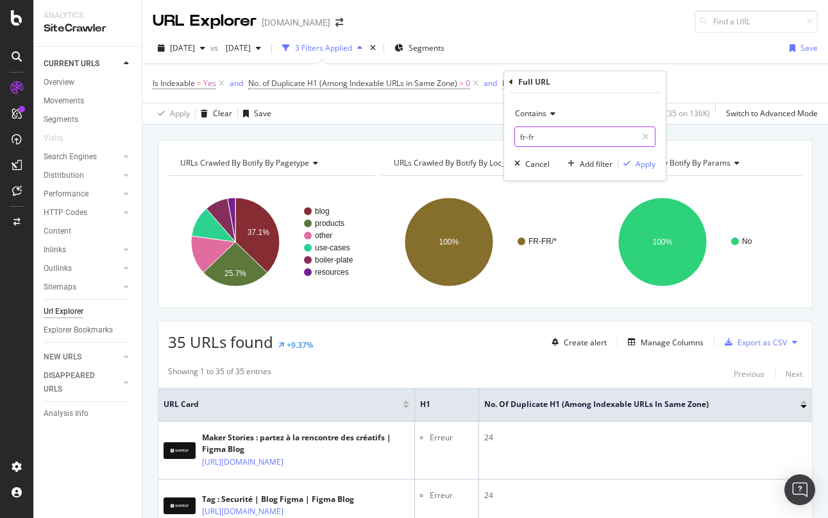
click at [538, 139] on input "fr-fr" at bounding box center [575, 136] width 121 height 21
type input "it-it"
click at [649, 160] on div "Apply" at bounding box center [646, 163] width 20 height 11
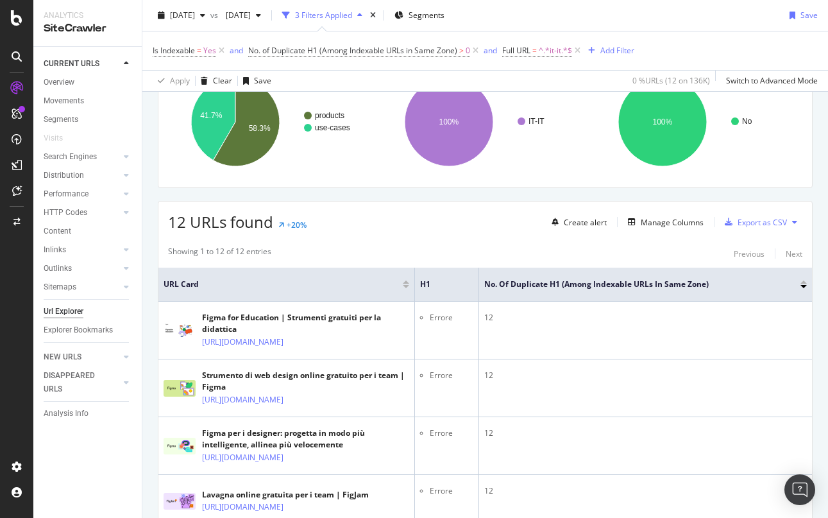
scroll to position [125, 0]
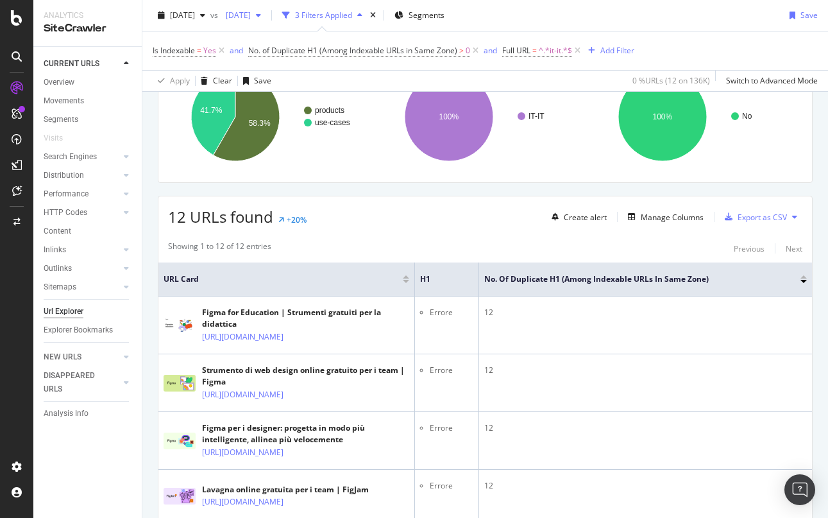
click at [266, 15] on div "button" at bounding box center [258, 16] width 15 height 8
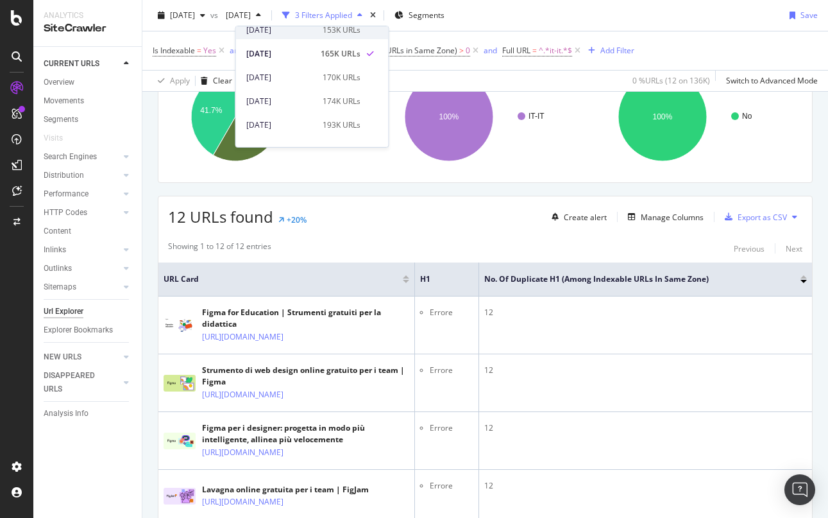
scroll to position [69, 0]
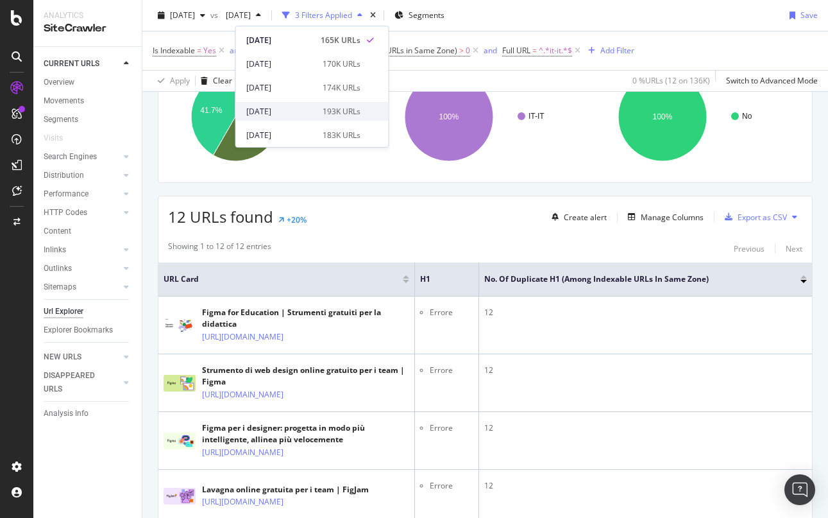
click at [316, 106] on div "2025 Jul. 5th 193K URLs" at bounding box center [303, 112] width 114 height 12
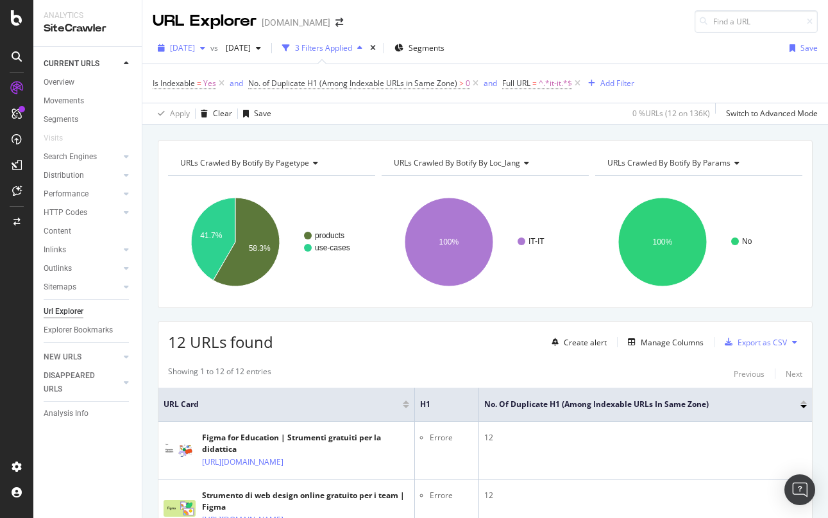
click at [195, 50] on span "2025 Aug. 9th" at bounding box center [182, 47] width 25 height 11
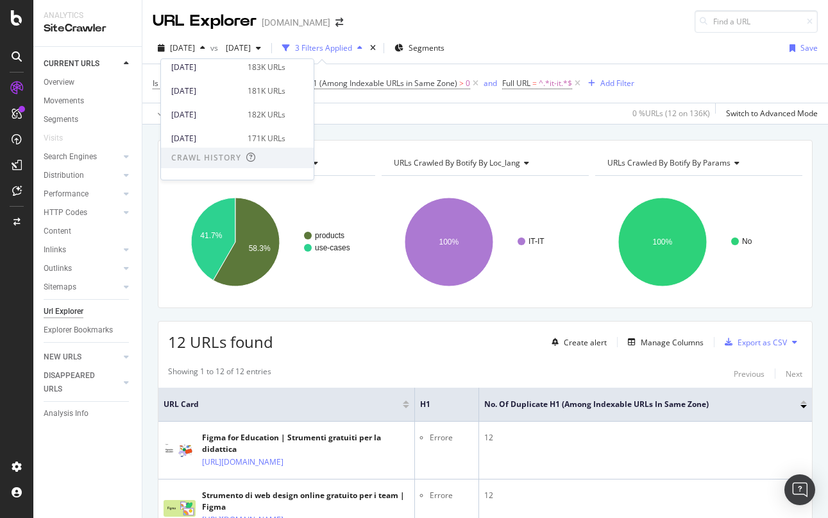
scroll to position [184, 0]
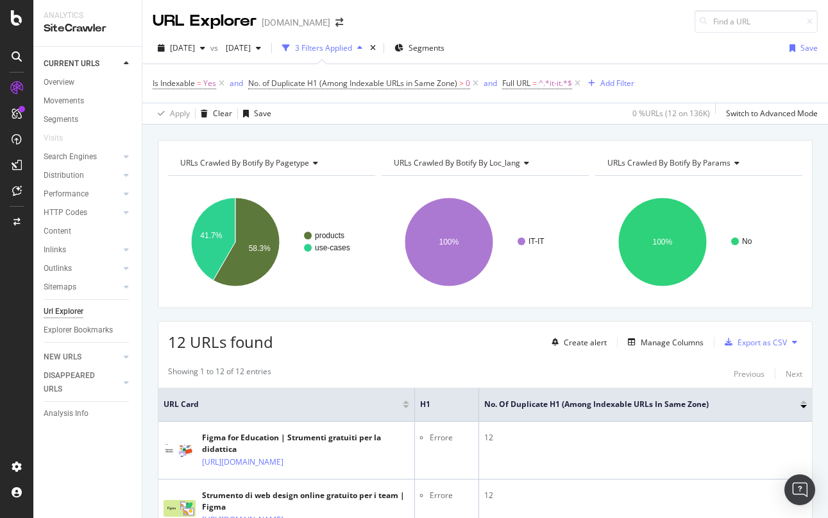
click at [456, 108] on div "Apply Clear Save 0 % URLs ( 12 on 136K ) Switch to Advanced Mode" at bounding box center [485, 113] width 686 height 21
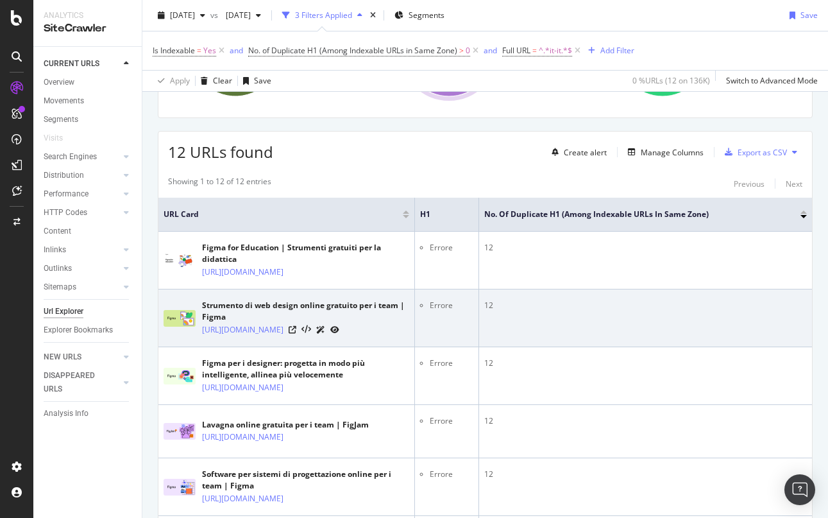
scroll to position [722, 0]
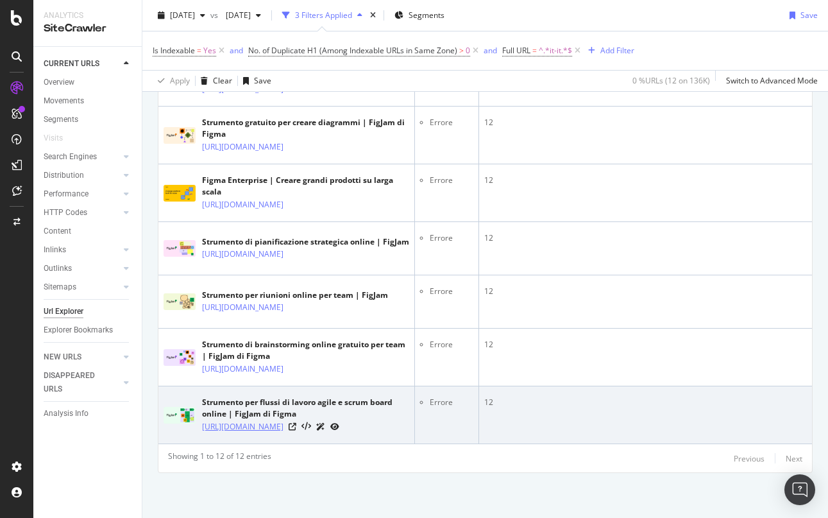
copy link "[URL][DOMAIN_NAME]"
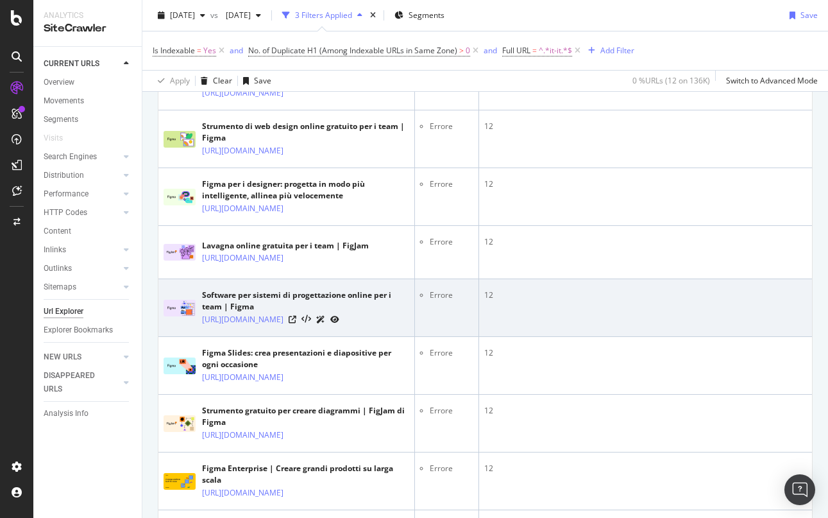
scroll to position [341, 0]
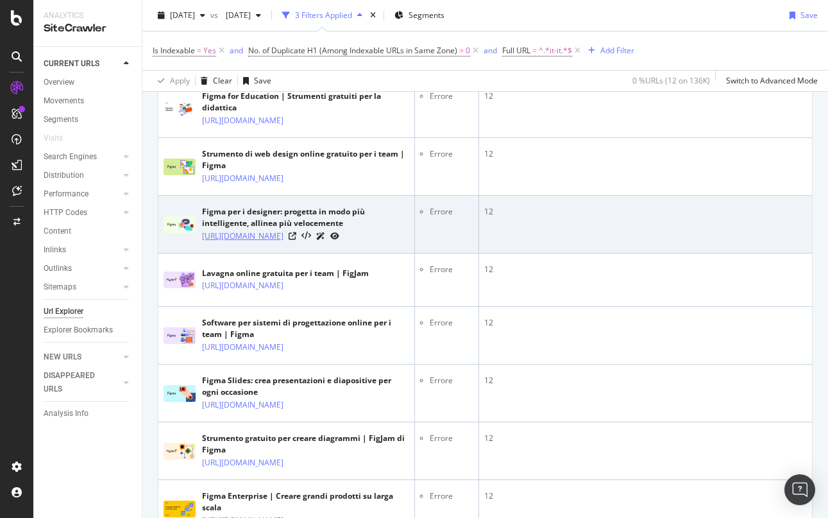
copy link "[URL][DOMAIN_NAME]"
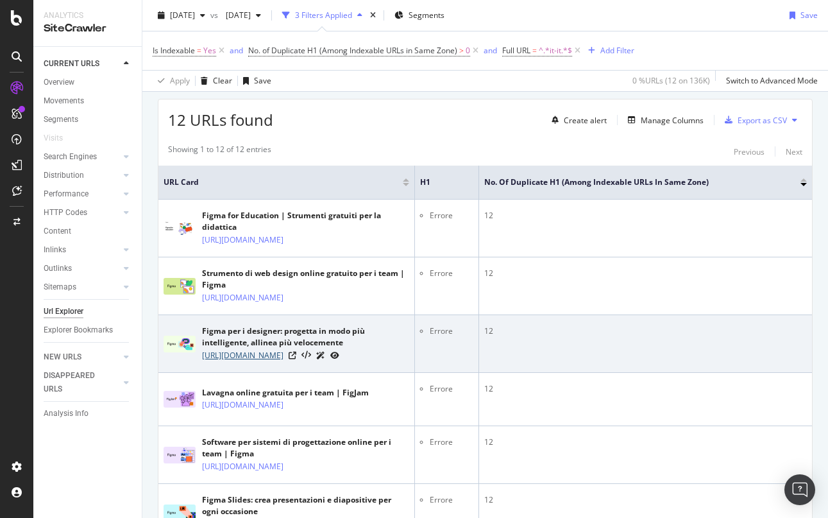
scroll to position [238, 0]
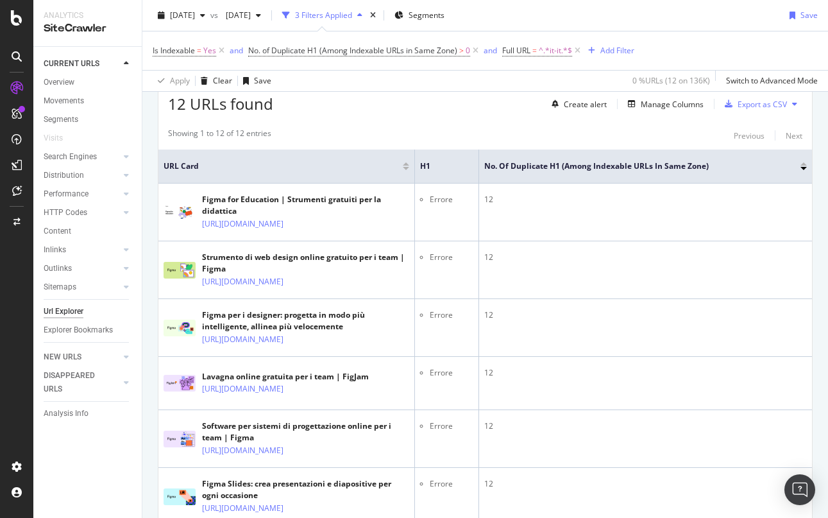
click at [425, 94] on div "12 URLs found Create alert Manage Columns Export as CSV" at bounding box center [485, 98] width 654 height 31
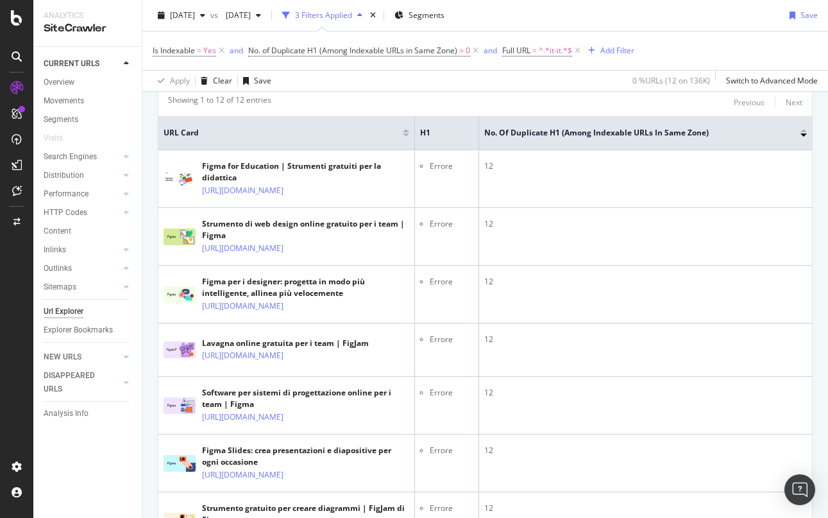
scroll to position [274, 0]
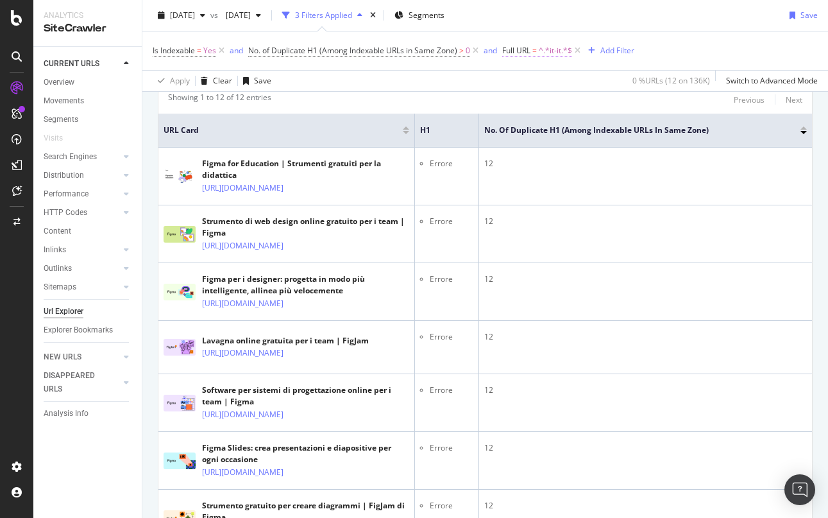
click at [543, 51] on span "^.*it-it.*$" at bounding box center [555, 51] width 33 height 18
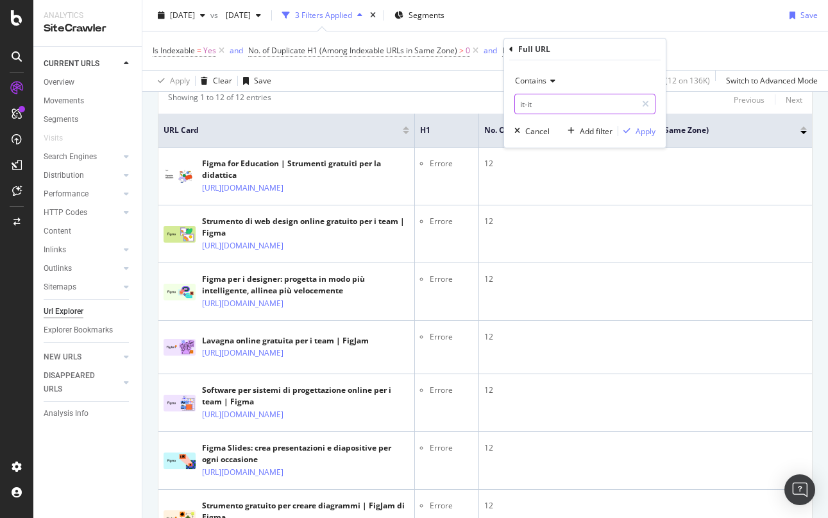
click at [543, 106] on input "it-it" at bounding box center [575, 104] width 121 height 21
type input "de-de"
click at [649, 128] on div "Apply" at bounding box center [646, 131] width 20 height 11
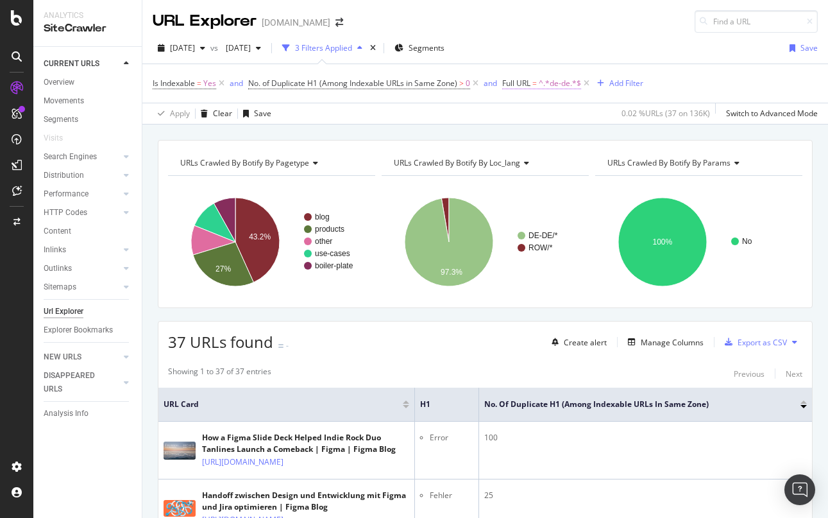
click at [535, 86] on span "=" at bounding box center [534, 83] width 4 height 11
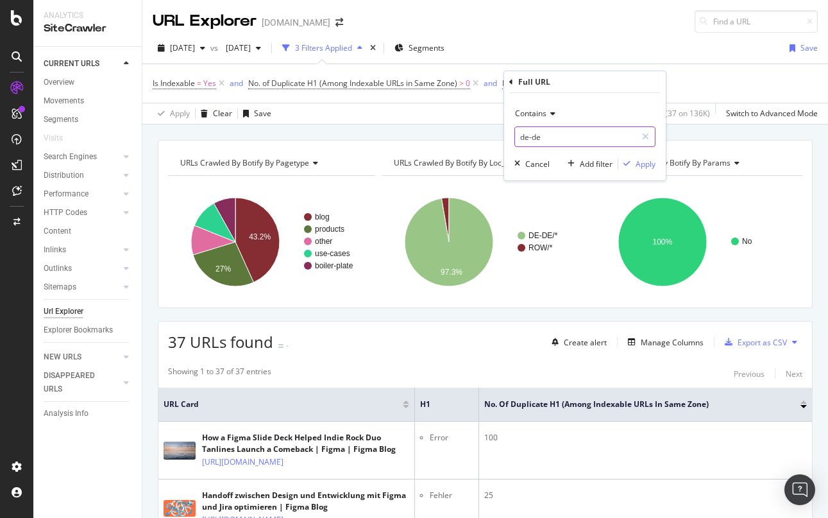
click at [540, 141] on input "de-de" at bounding box center [575, 136] width 121 height 21
type input "f"
type input "it-it"
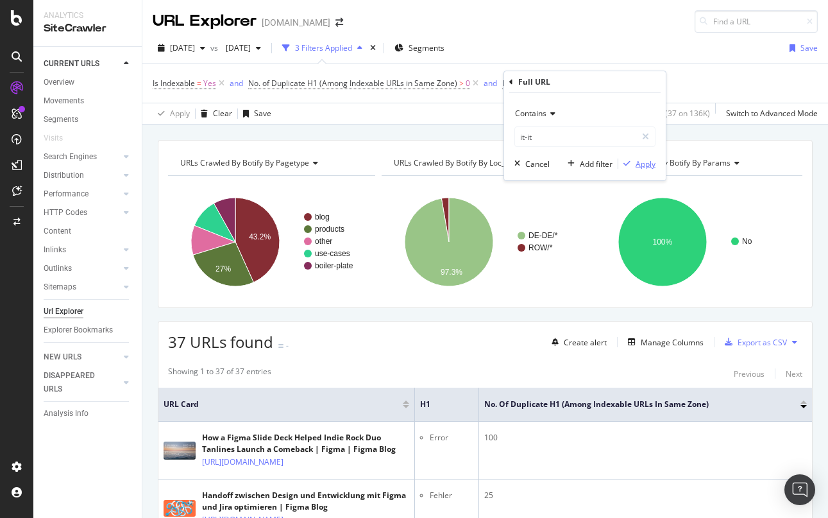
click at [633, 164] on div "button" at bounding box center [626, 164] width 17 height 8
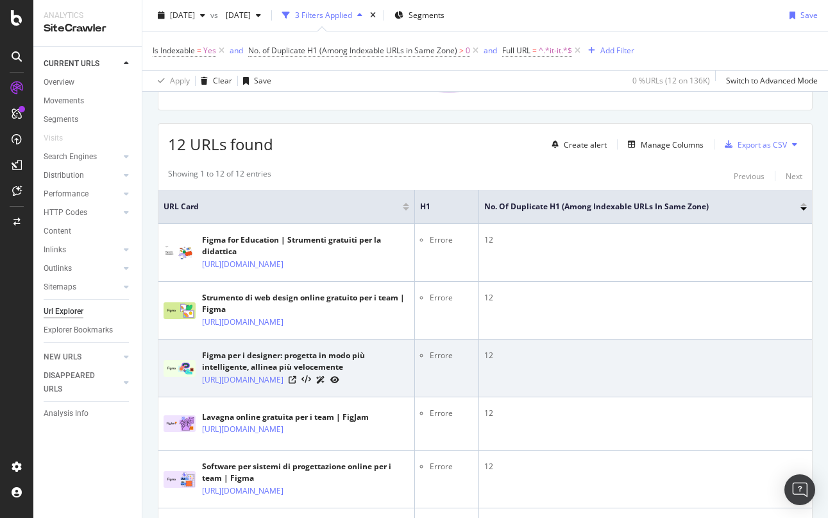
scroll to position [207, 0]
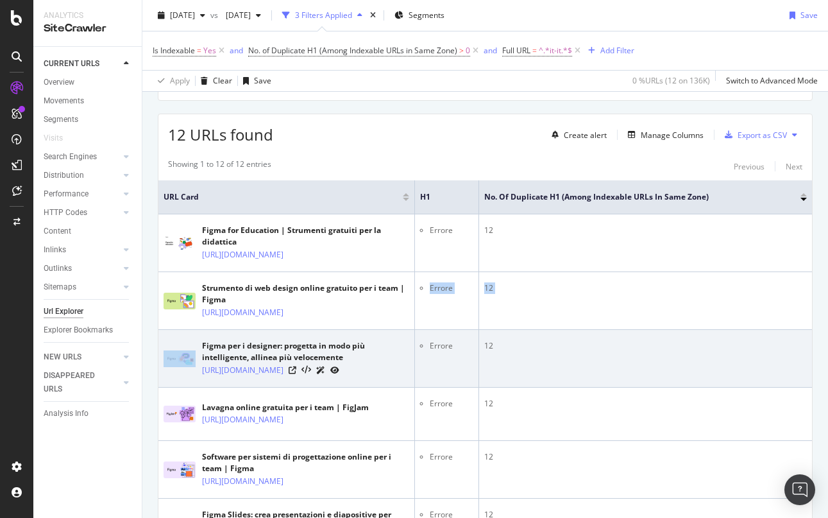
drag, startPoint x: 362, startPoint y: 313, endPoint x: 344, endPoint y: 335, distance: 28.7
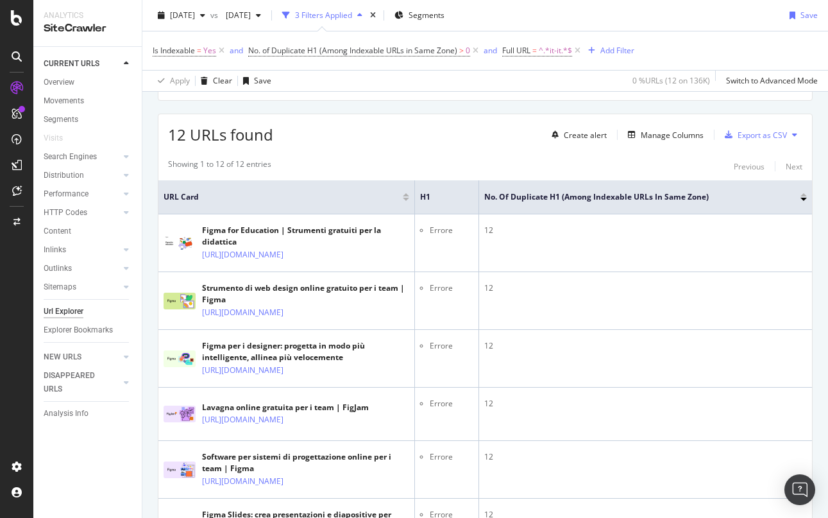
click at [481, 138] on div "12 URLs found Create alert Manage Columns Export as CSV" at bounding box center [485, 129] width 654 height 31
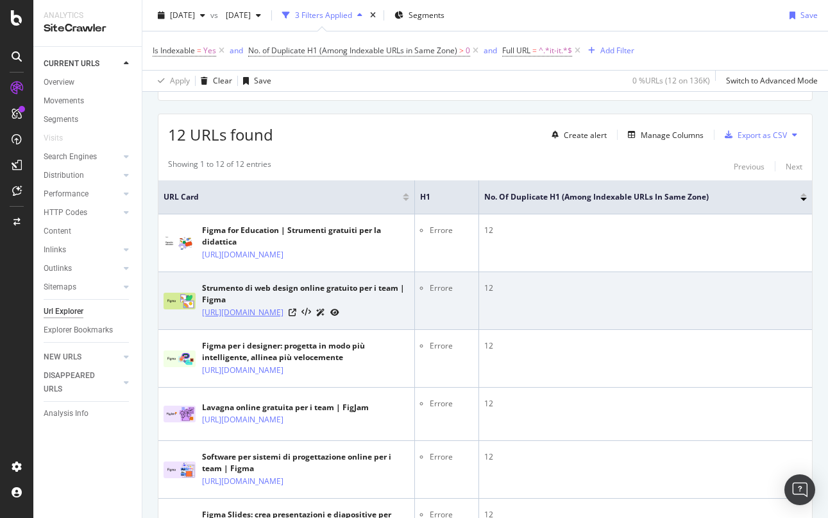
drag, startPoint x: 348, startPoint y: 314, endPoint x: 203, endPoint y: 312, distance: 144.3
click at [203, 312] on div "[URL][DOMAIN_NAME]" at bounding box center [305, 311] width 207 height 13
drag, startPoint x: 201, startPoint y: 312, endPoint x: 303, endPoint y: 302, distance: 101.8
click at [303, 302] on div "Strumento di web design online gratuito per i team | Figma https://www.figma.co…" at bounding box center [305, 300] width 207 height 37
drag, startPoint x: 348, startPoint y: 316, endPoint x: 199, endPoint y: 316, distance: 149.5
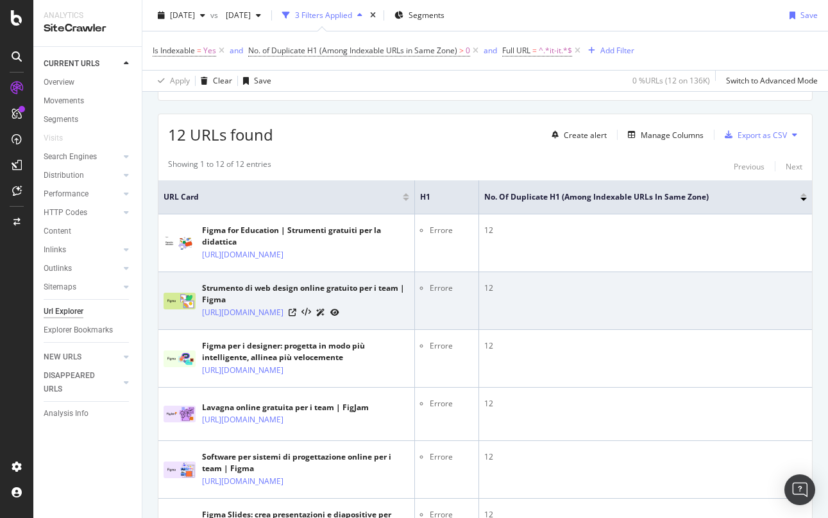
click at [199, 316] on div "Strumento di web design online gratuito per i team | Figma https://www.figma.co…" at bounding box center [287, 300] width 246 height 37
copy link "[URL][DOMAIN_NAME]"
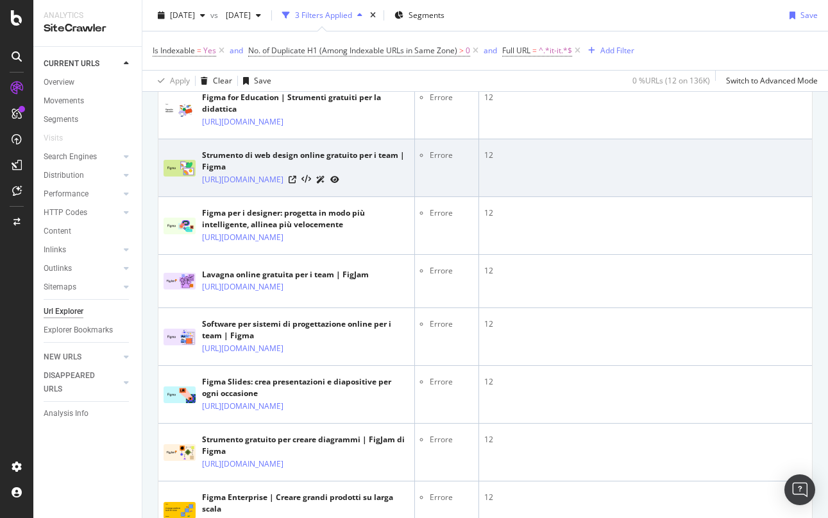
scroll to position [351, 0]
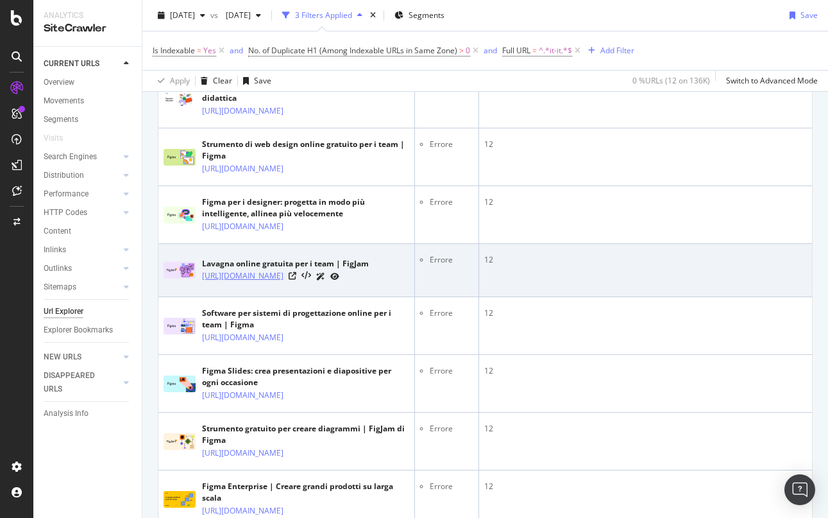
drag, startPoint x: 197, startPoint y: 268, endPoint x: 260, endPoint y: 289, distance: 66.3
click at [260, 286] on div "Lavagna online gratuita per i team | FigJam https://www.figma.com/it-it/figjam/…" at bounding box center [287, 270] width 246 height 32
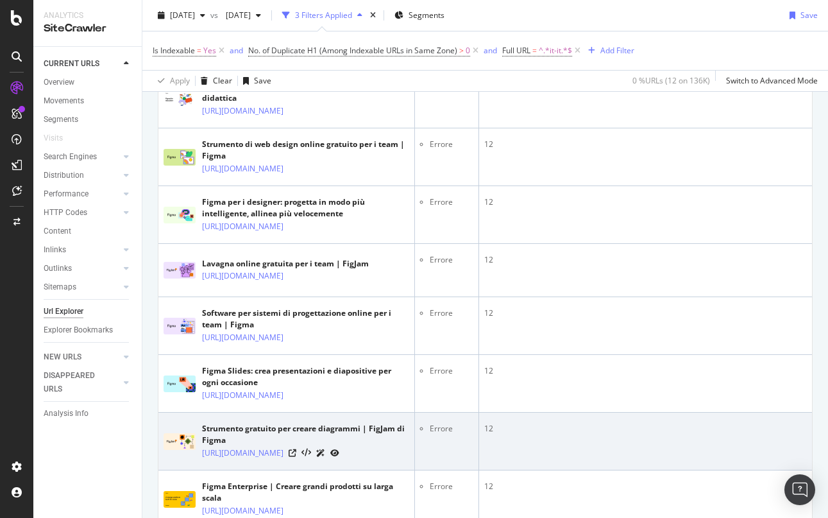
copy div "Lavagna online gratuita per i team | FigJam https://www.figma.com/it-it/figjam/…"
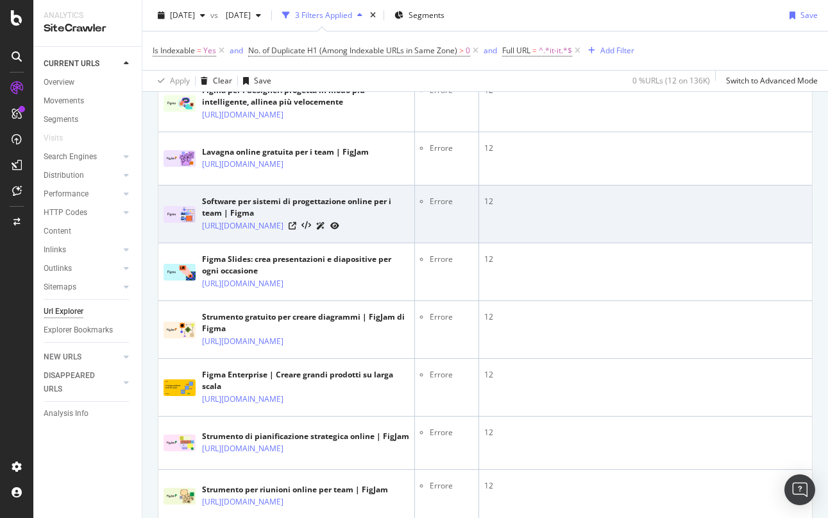
scroll to position [482, 0]
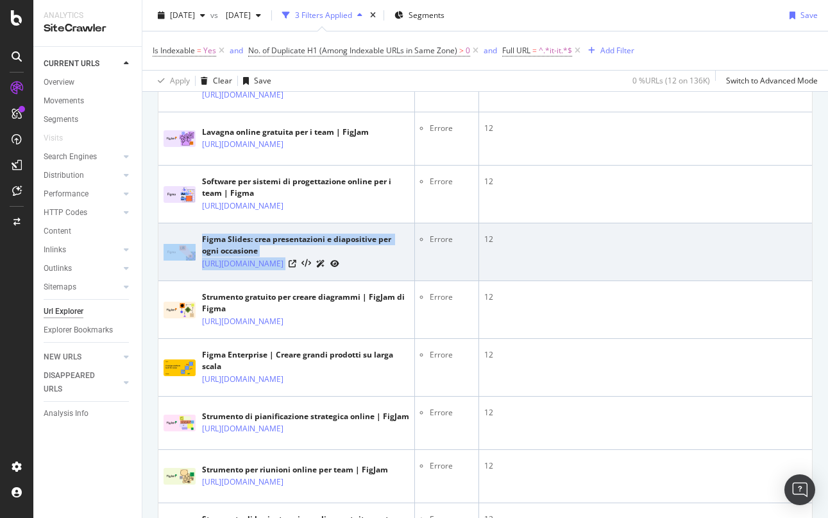
drag, startPoint x: 196, startPoint y: 282, endPoint x: 332, endPoint y: 287, distance: 136.1
click at [332, 270] on div "Figma Slides: crea presentazioni e diapositive per ogni occasione https://www.f…" at bounding box center [287, 252] width 246 height 37
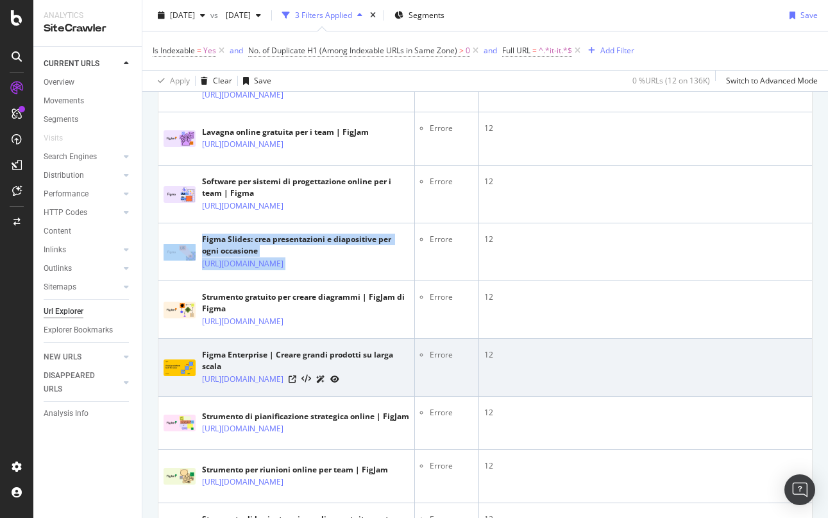
copy div "Figma Slides: crea presentazioni e diapositive per ogni occasione https://www.f…"
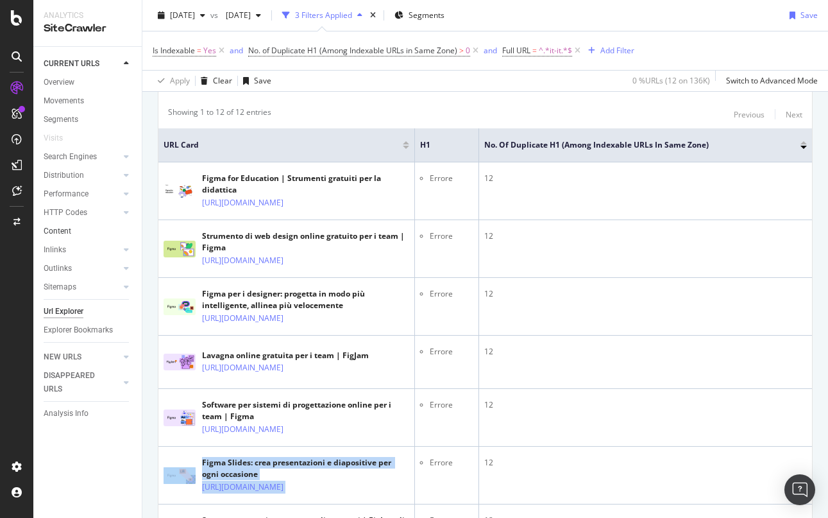
scroll to position [244, 0]
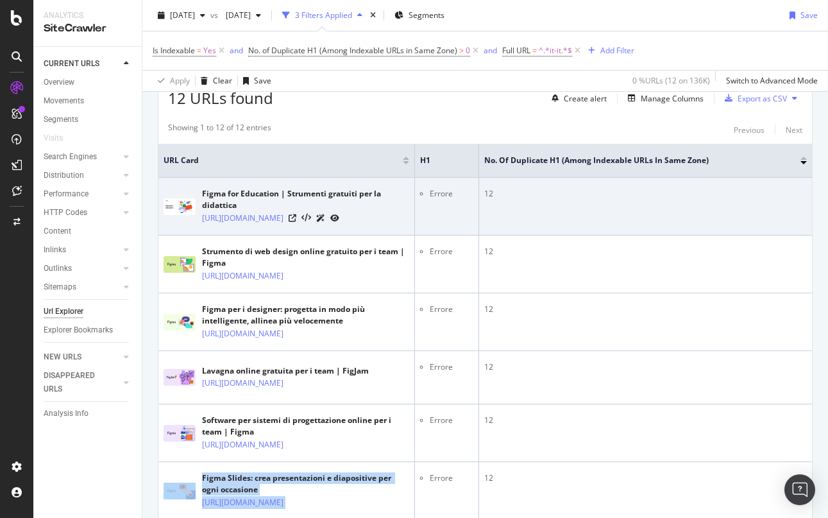
click at [339, 219] on icon at bounding box center [334, 218] width 9 height 8
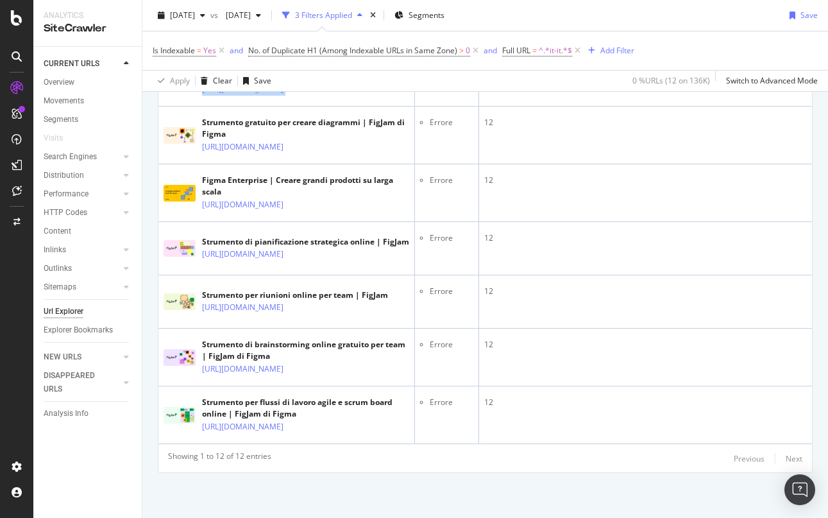
scroll to position [722, 0]
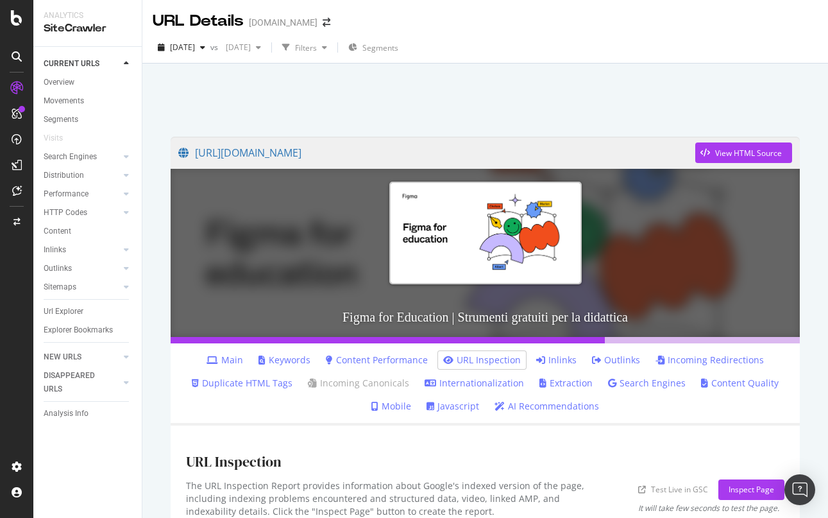
scroll to position [64, 0]
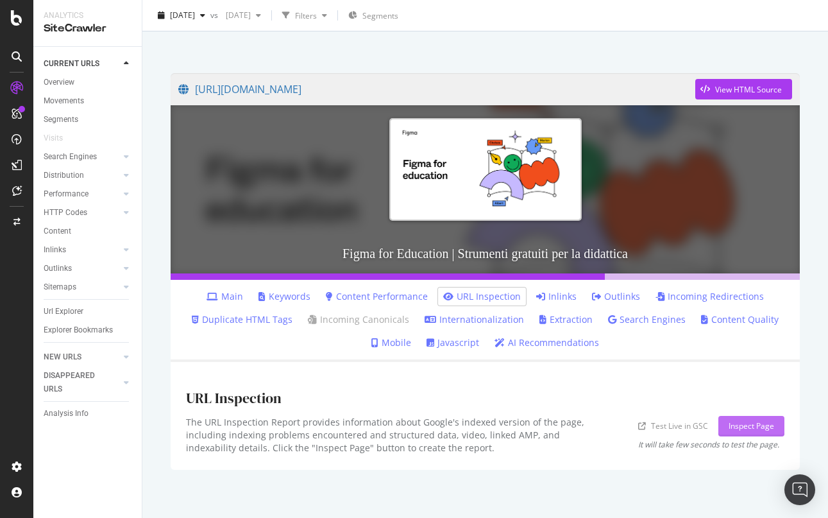
click at [729, 428] on div "Inspect Page" at bounding box center [752, 425] width 46 height 11
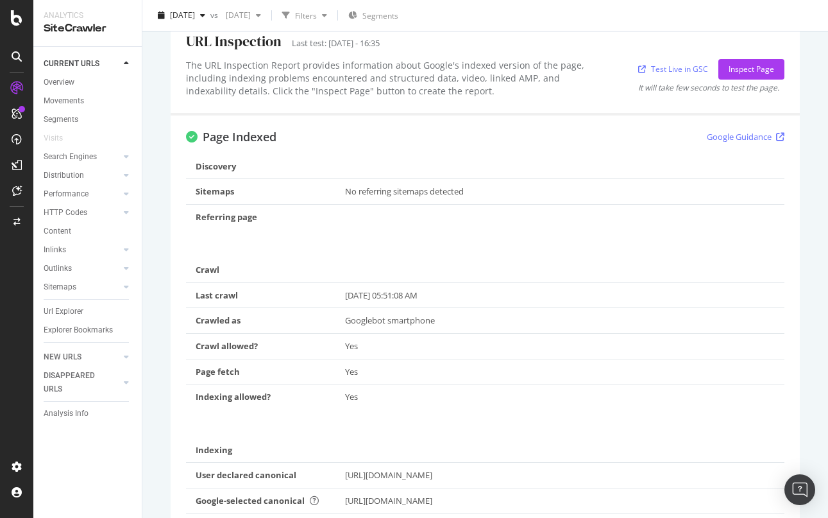
scroll to position [189, 0]
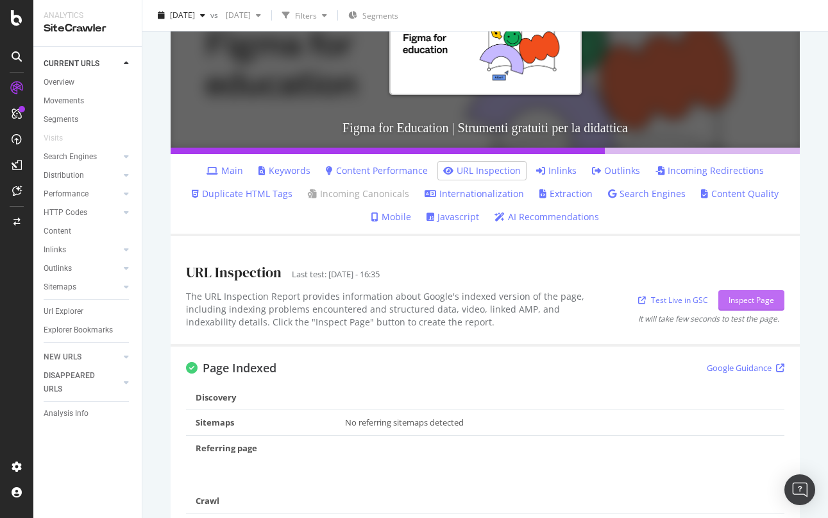
click at [733, 299] on div "Inspect Page" at bounding box center [752, 299] width 46 height 11
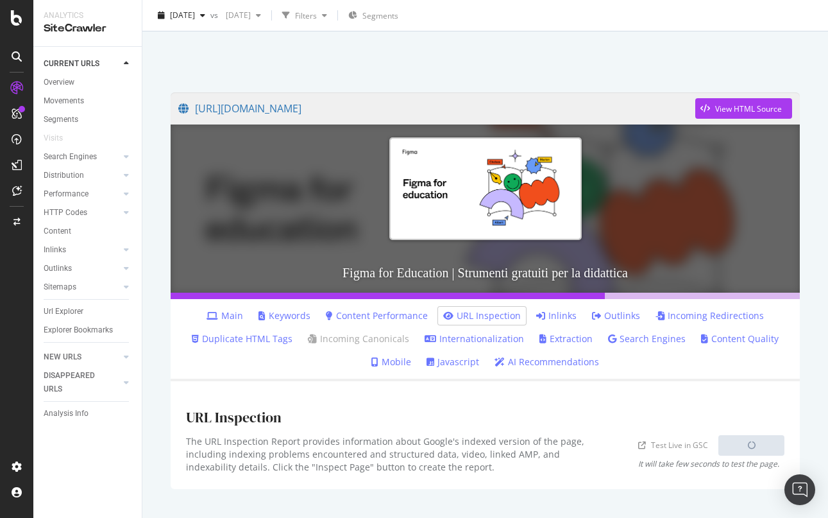
scroll to position [64, 0]
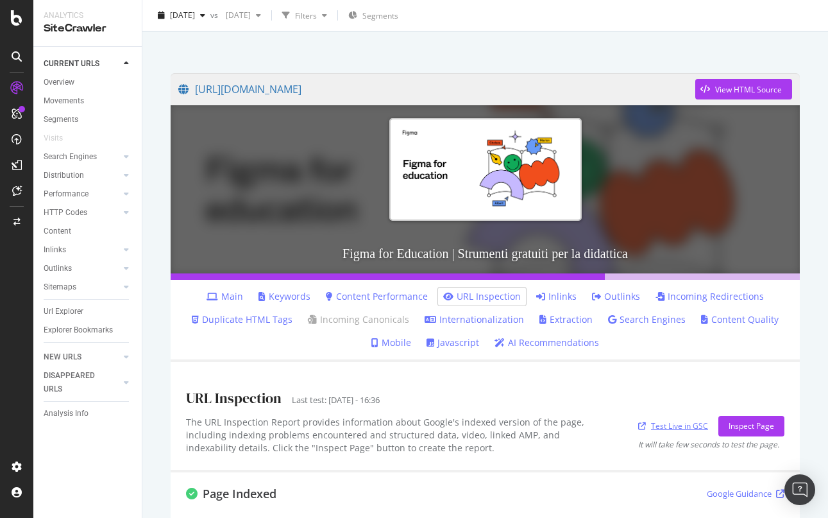
click at [677, 427] on link "Test Live in GSC" at bounding box center [673, 425] width 70 height 13
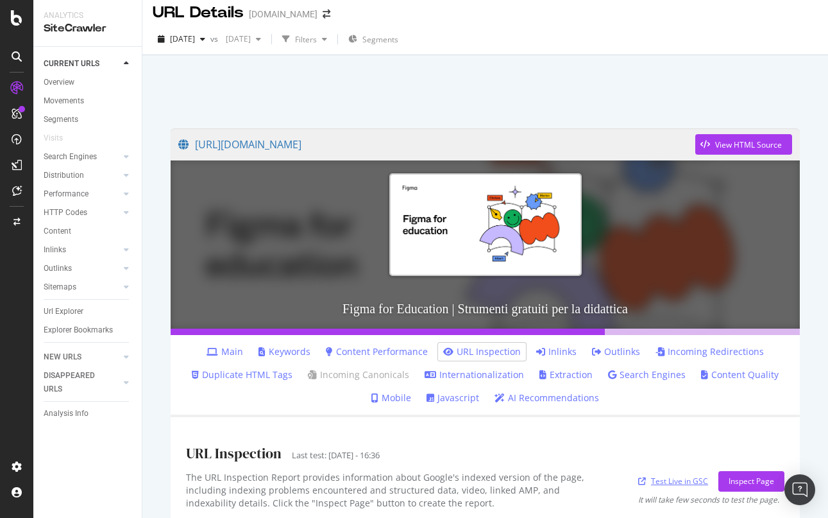
scroll to position [0, 0]
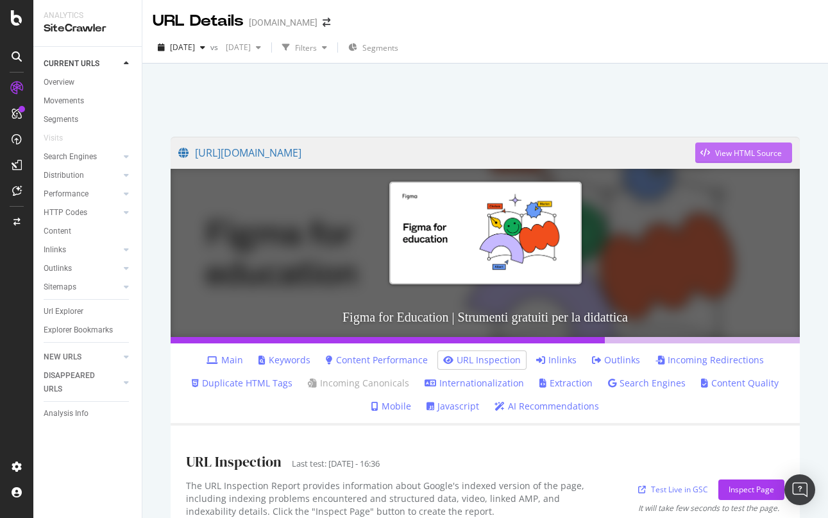
click at [748, 151] on div "View HTML Source" at bounding box center [748, 153] width 67 height 11
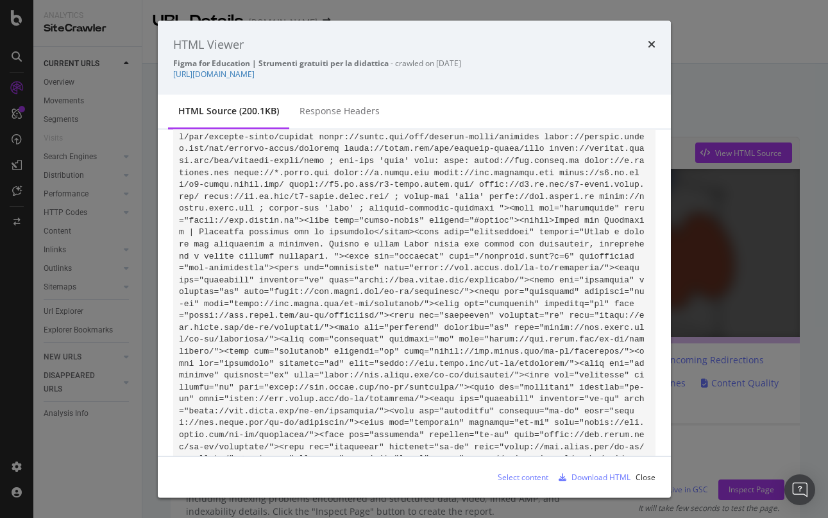
scroll to position [656, 0]
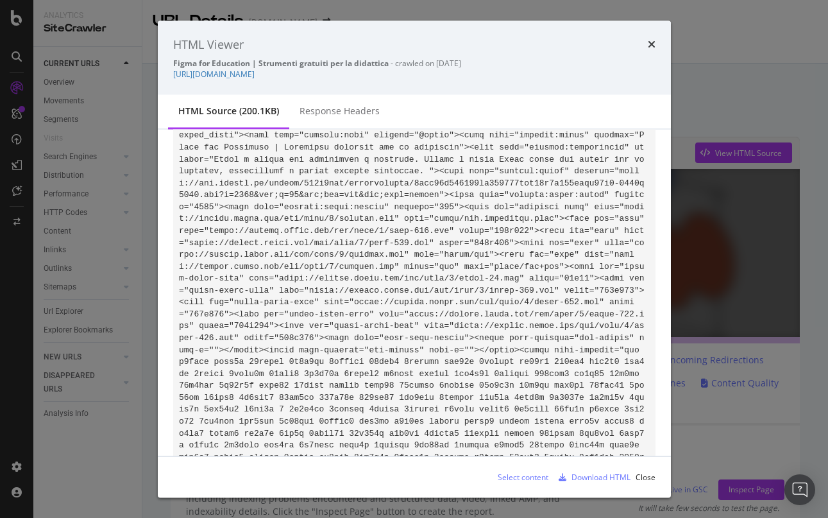
scroll to position [980, 0]
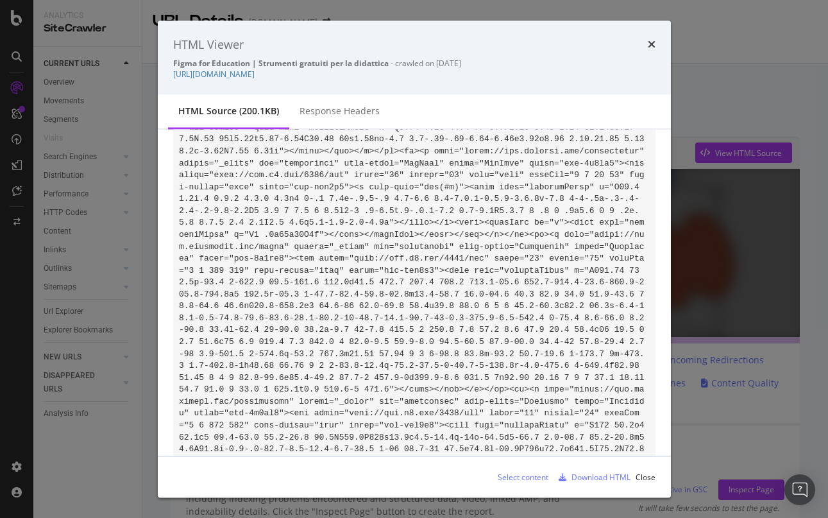
click at [551, 83] on div "HTML Viewer Figma for Education | Strumenti gratuiti per la didattica - crawled…" at bounding box center [414, 58] width 513 height 74
click at [650, 42] on icon "times" at bounding box center [652, 44] width 8 height 10
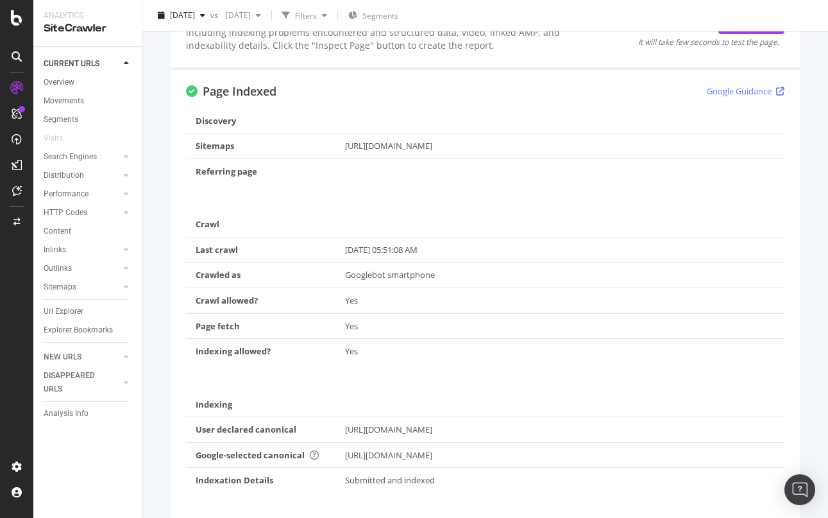
scroll to position [330, 0]
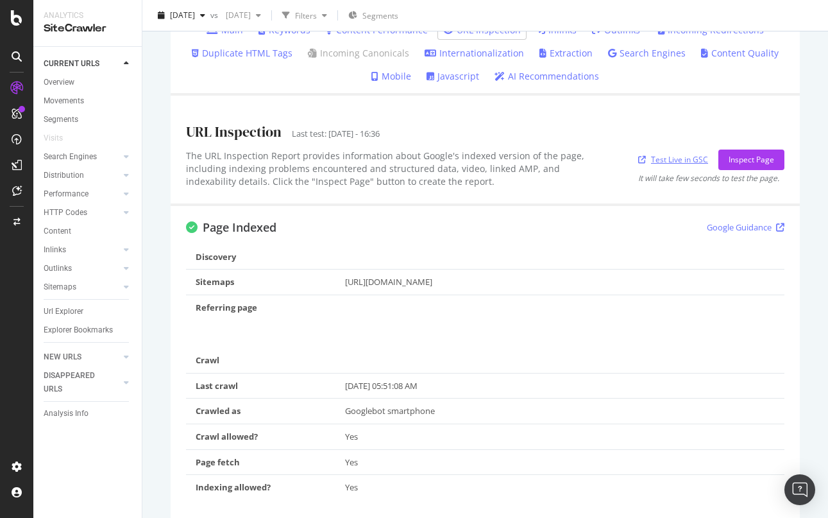
click at [671, 159] on link "Test Live in GSC" at bounding box center [673, 159] width 70 height 13
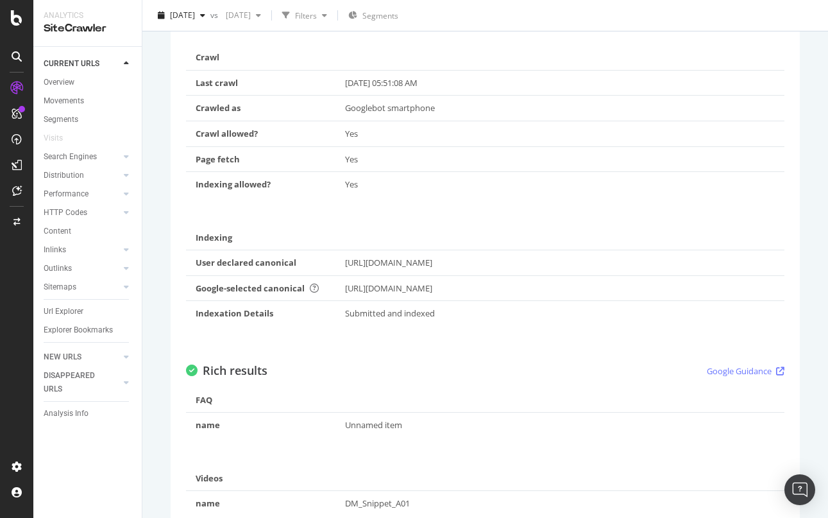
scroll to position [672, 0]
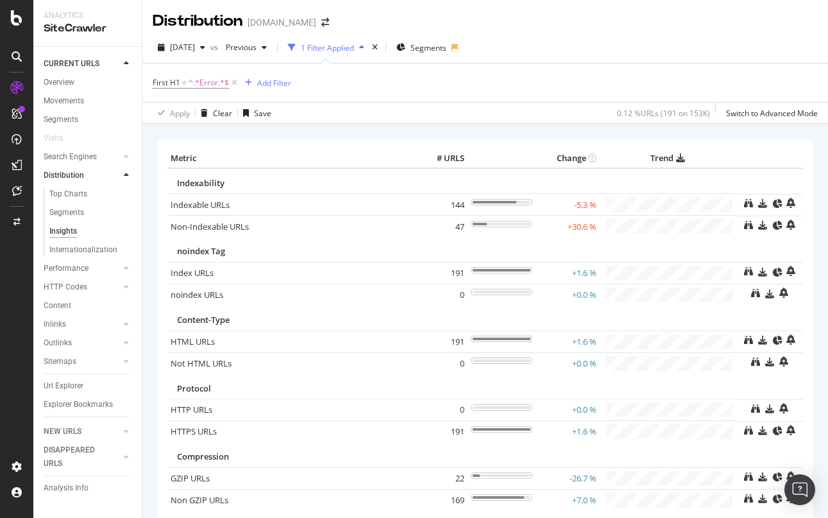
click at [324, 210] on div "Indexable URLs" at bounding box center [292, 205] width 242 height 12
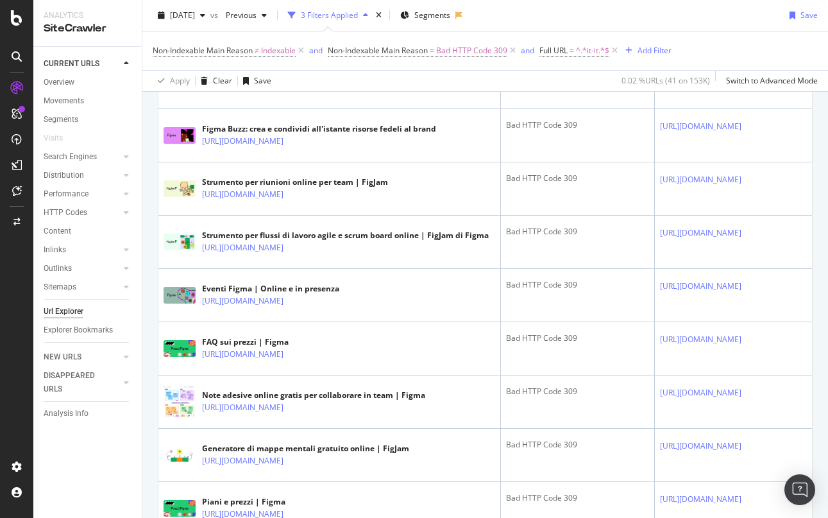
scroll to position [427, 0]
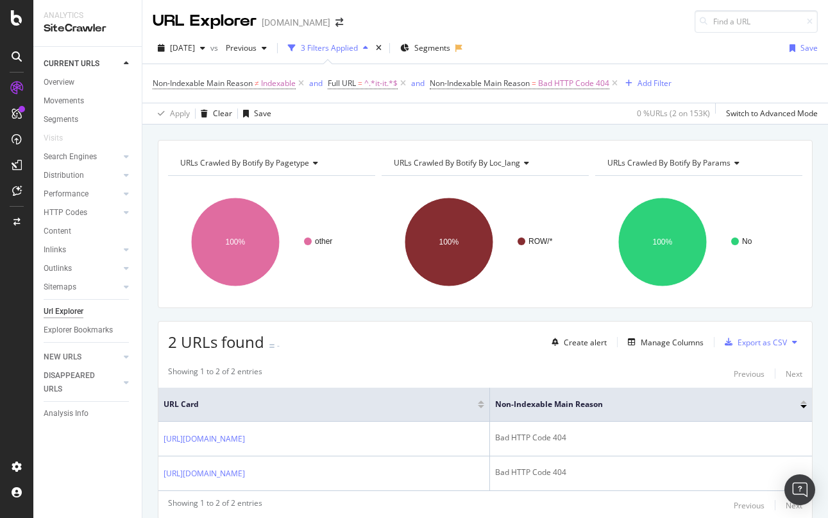
scroll to position [33, 0]
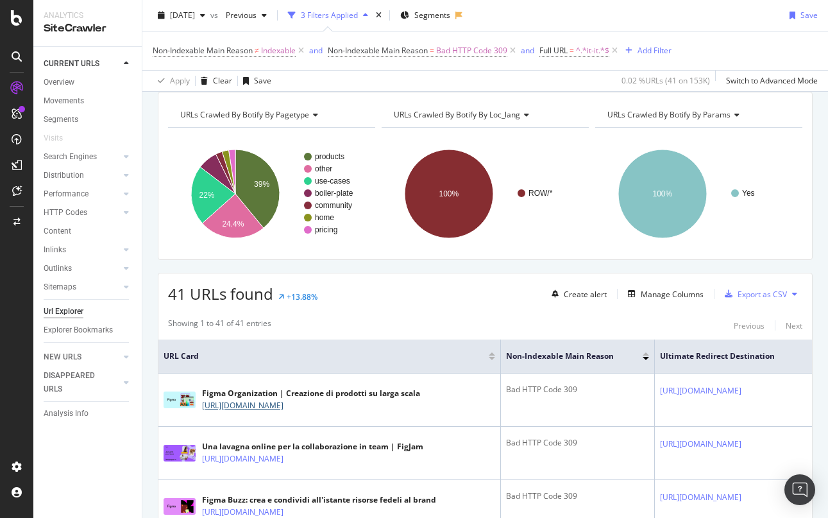
scroll to position [81, 0]
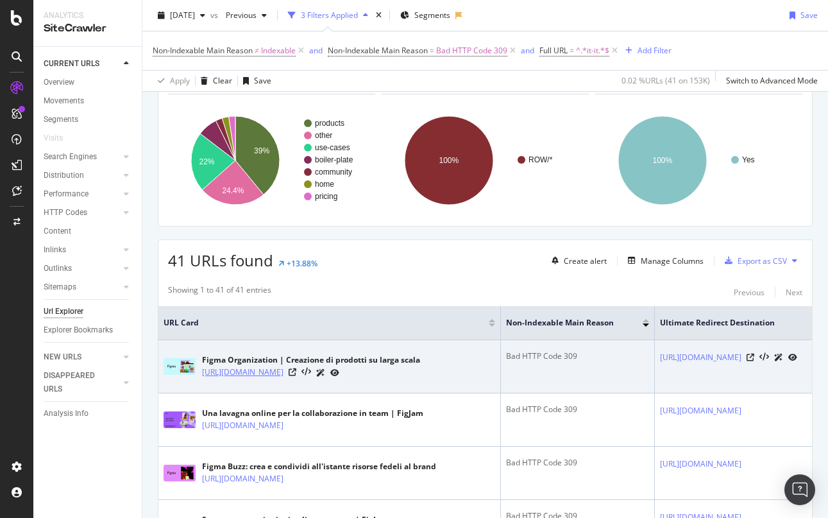
copy link "https://www.figma.com/it-it/organization/?context=localeChange"
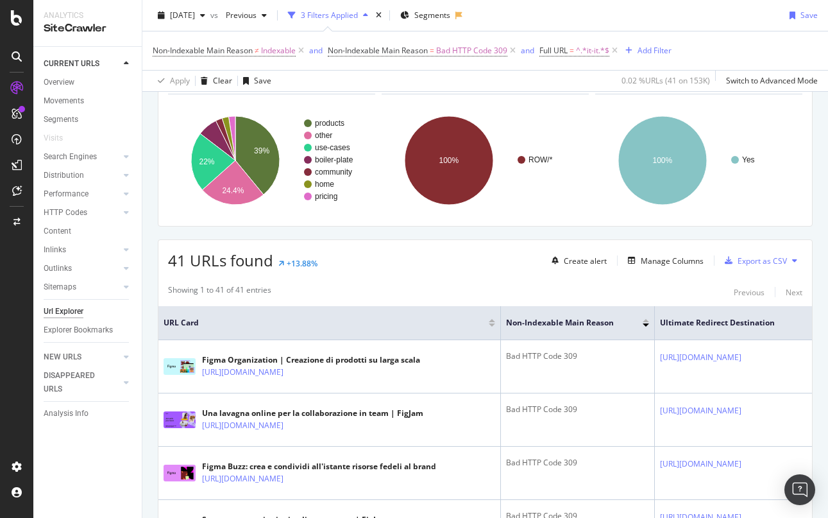
drag, startPoint x: 255, startPoint y: 373, endPoint x: 0, endPoint y: 319, distance: 260.3
click at [0, 0] on div "Analytics SiteCrawler CURRENT URLS Overview Movements Segments Visits Search En…" at bounding box center [414, 259] width 828 height 518
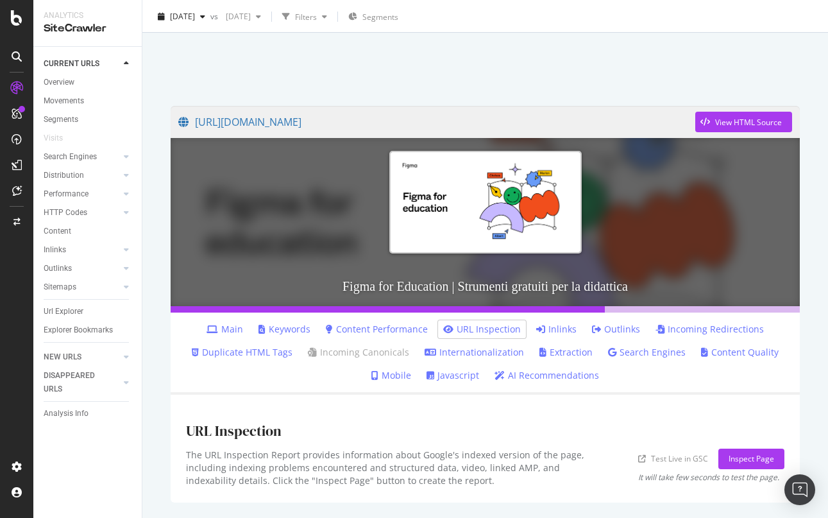
scroll to position [64, 0]
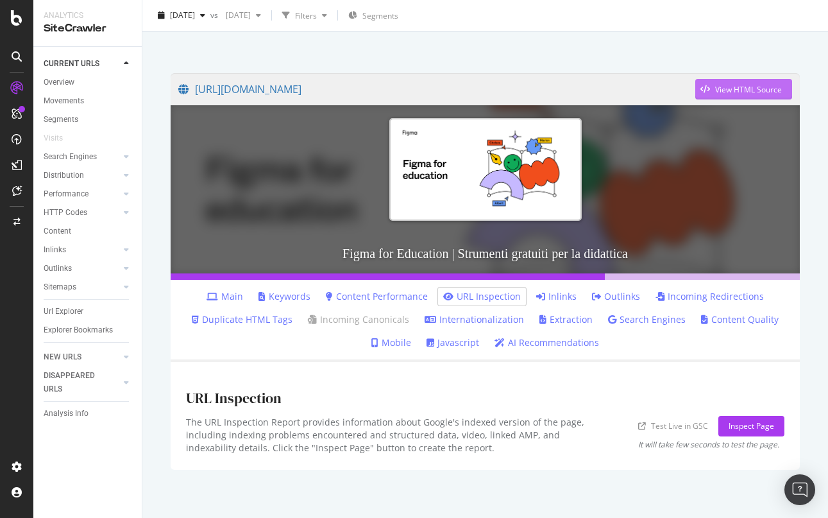
click at [758, 92] on div "View HTML Source" at bounding box center [748, 89] width 67 height 11
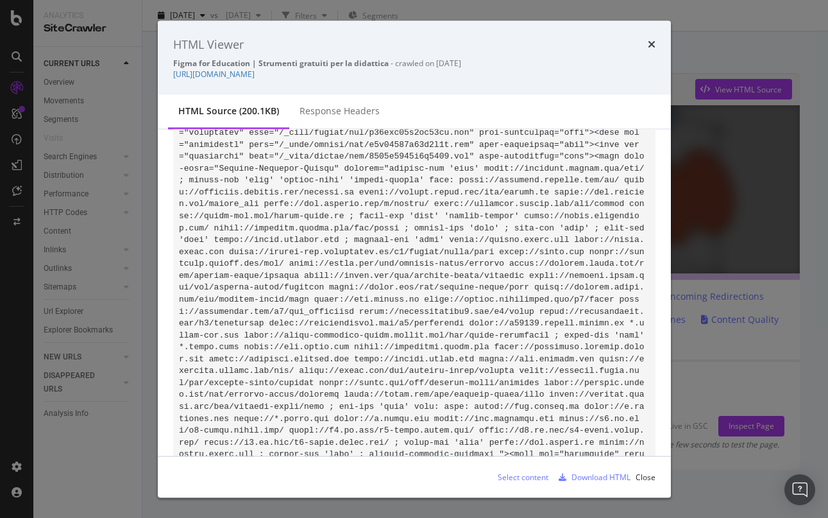
scroll to position [52, 0]
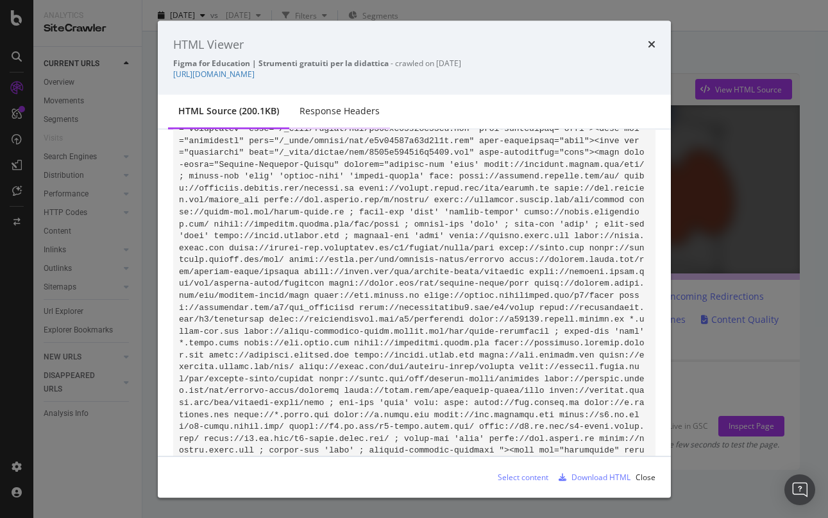
click at [357, 105] on div "Response Headers" at bounding box center [340, 111] width 80 height 13
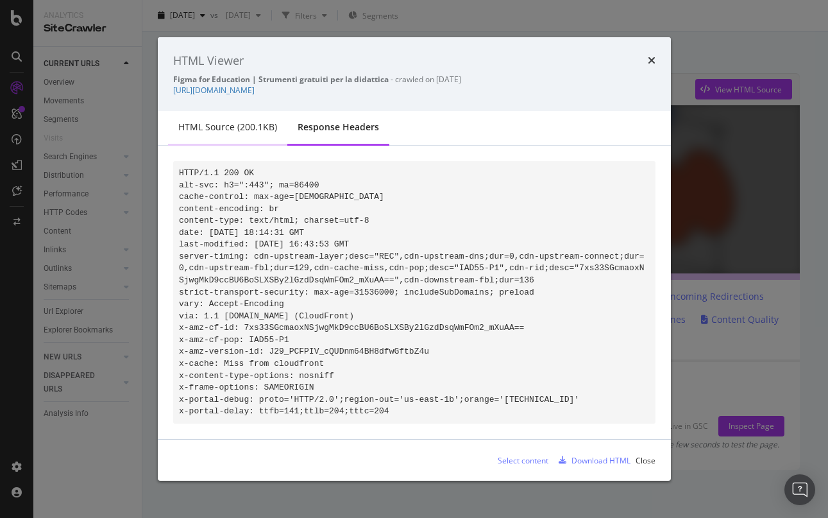
click at [258, 130] on div "HTML source (200.1KB)" at bounding box center [227, 128] width 119 height 35
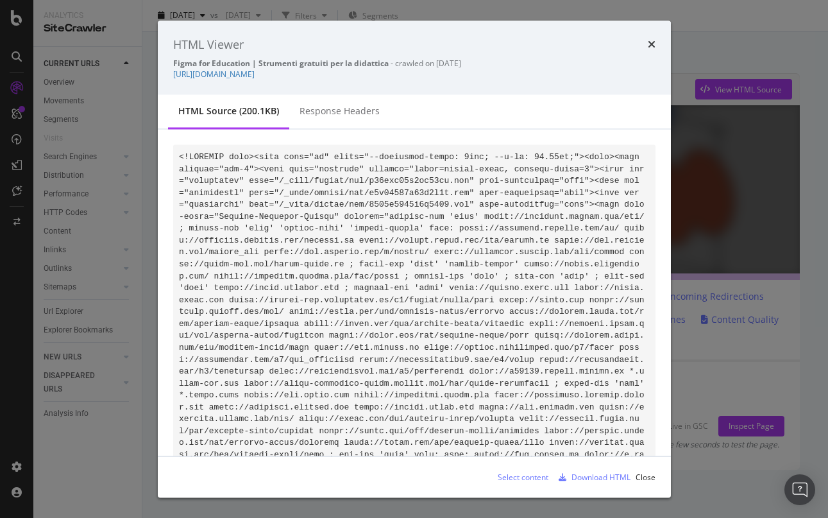
scroll to position [25262, 0]
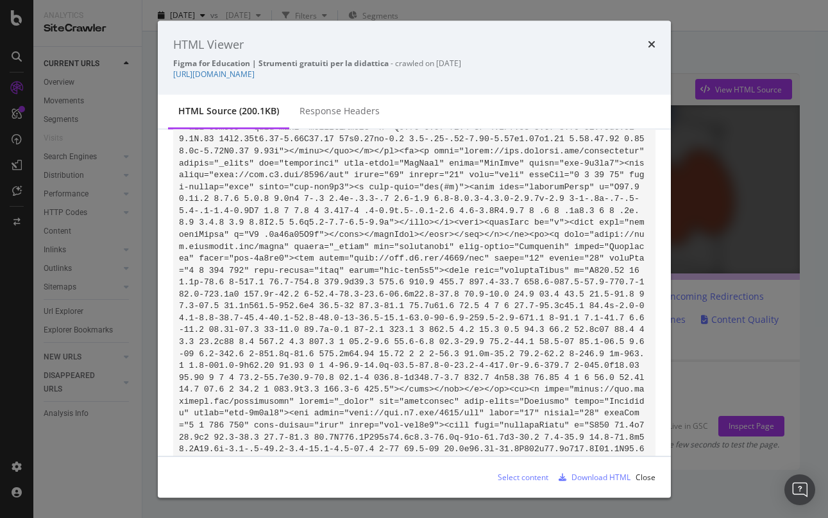
drag, startPoint x: 375, startPoint y: 293, endPoint x: 234, endPoint y: 293, distance: 141.8
click at [653, 42] on icon "times" at bounding box center [652, 44] width 8 height 10
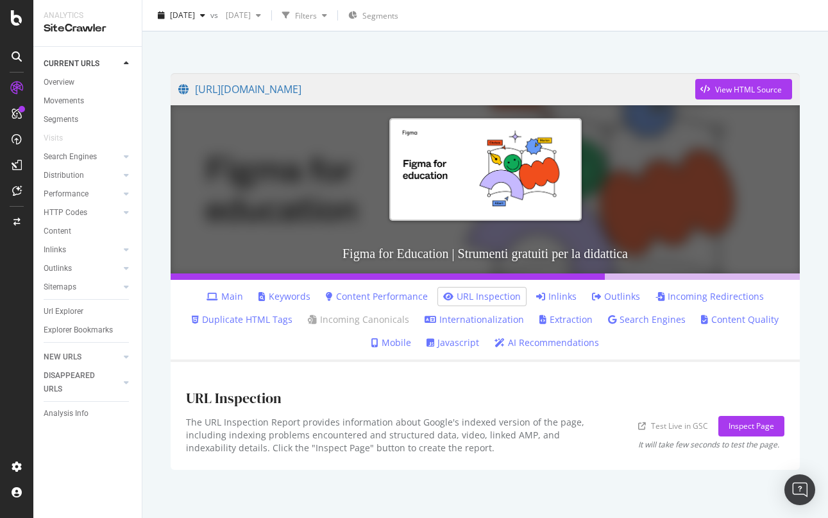
click at [675, 427] on link "Test Live in GSC" at bounding box center [673, 425] width 70 height 13
click at [655, 426] on link "Test Live in GSC" at bounding box center [673, 425] width 70 height 13
click at [729, 427] on div "Inspect Page" at bounding box center [752, 425] width 46 height 11
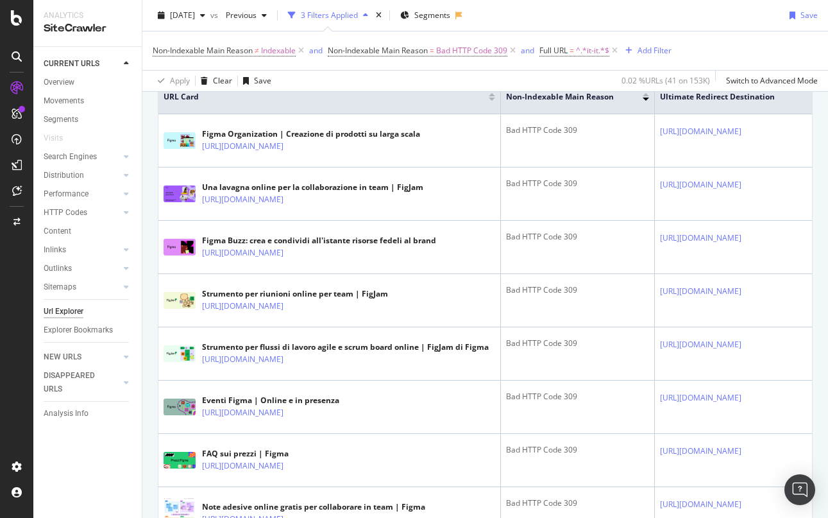
scroll to position [360, 0]
